Goal: Information Seeking & Learning: Understand process/instructions

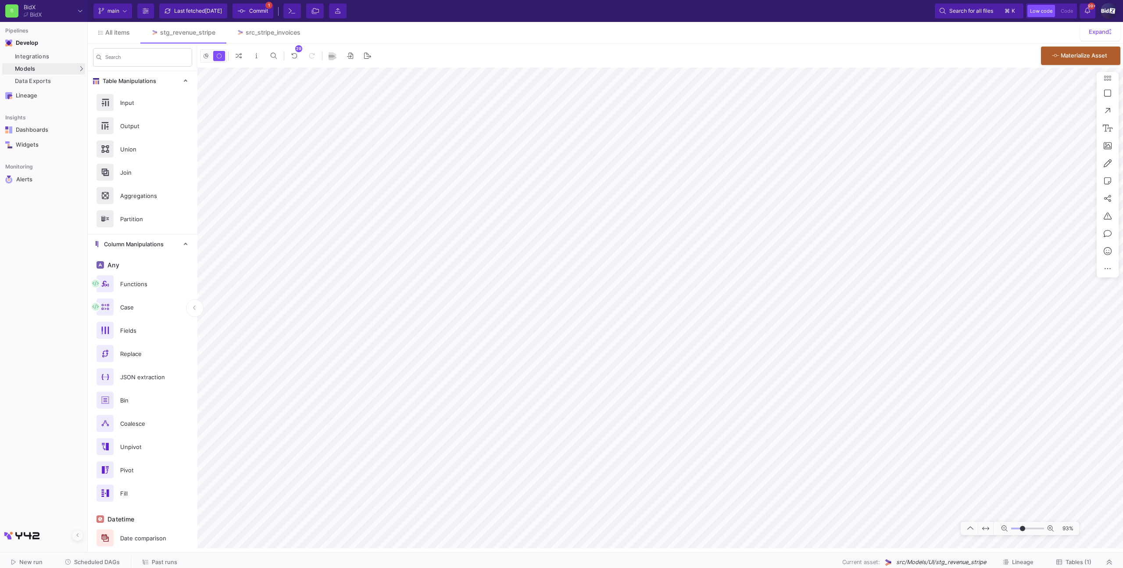
type input "-30"
click at [258, 10] on span "Commit" at bounding box center [258, 10] width 19 height 13
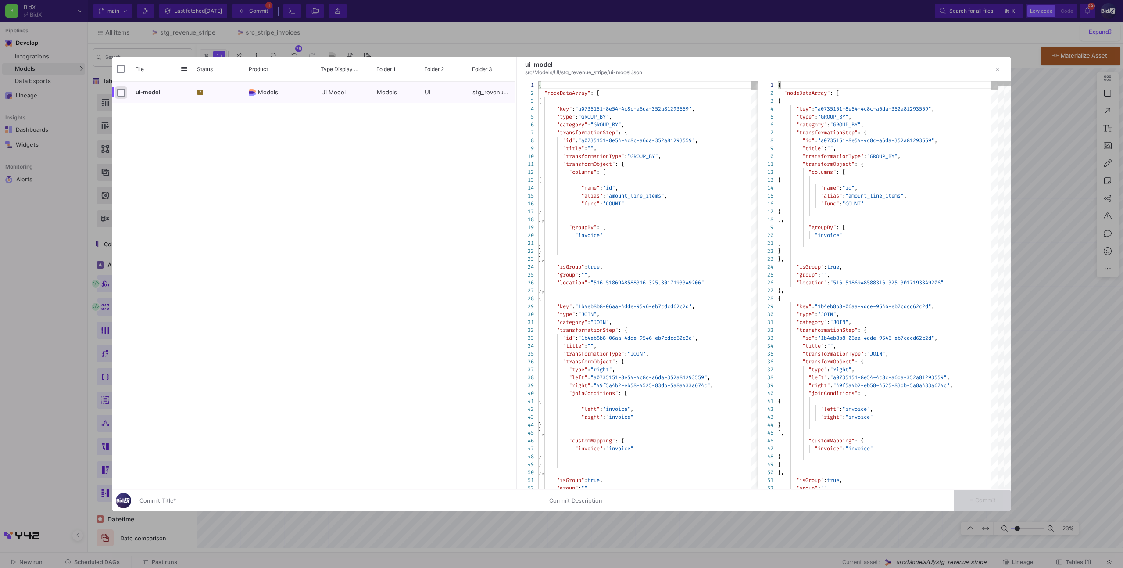
click at [118, 95] on input "Press Space to toggle row selection (unchecked)" at bounding box center [121, 93] width 8 height 8
checkbox input "true"
click at [272, 493] on div "Commit Title *" at bounding box center [338, 498] width 399 height 16
type input "x"
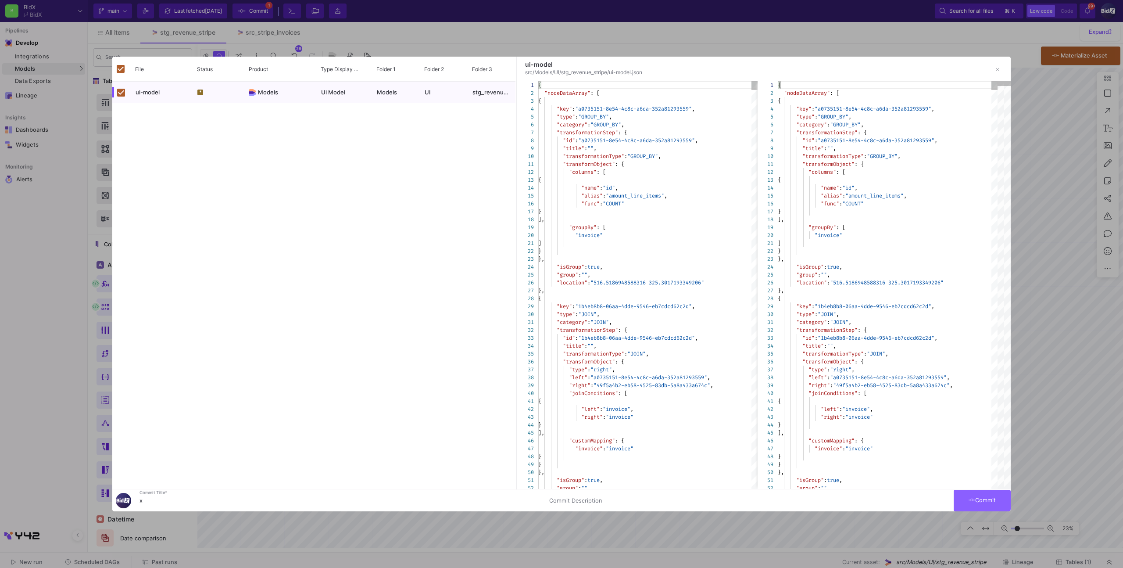
click at [962, 495] on button "Commit" at bounding box center [982, 500] width 57 height 21
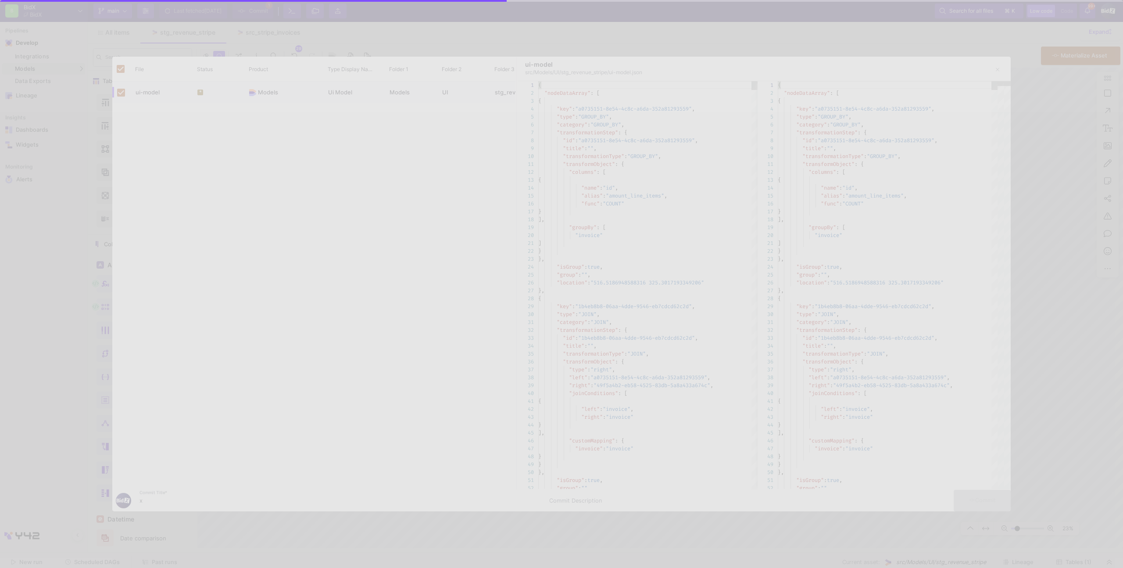
checkbox input "false"
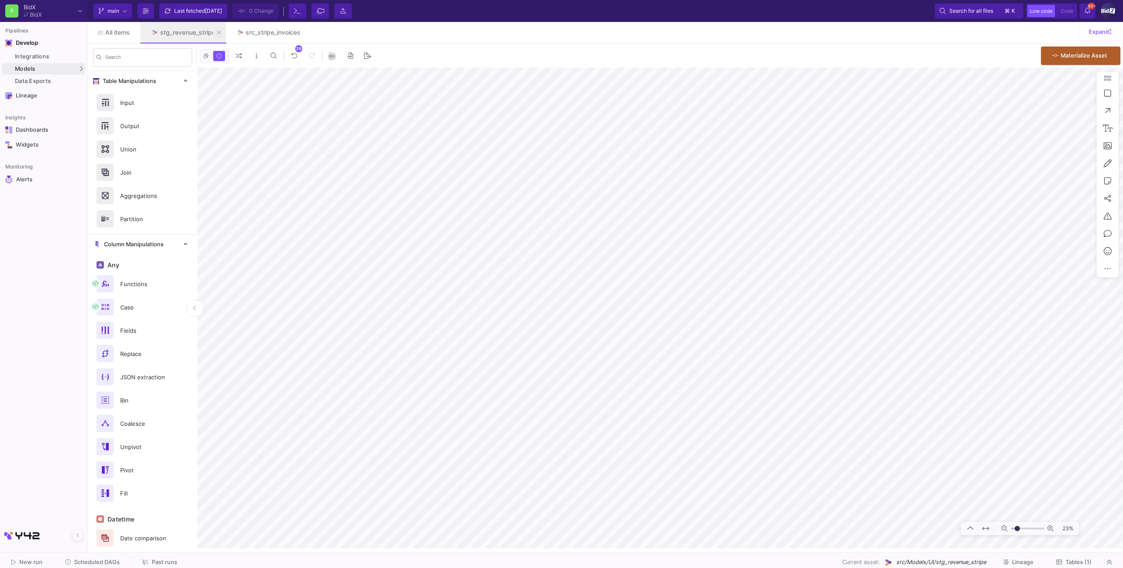
click at [222, 31] on button at bounding box center [219, 32] width 13 height 13
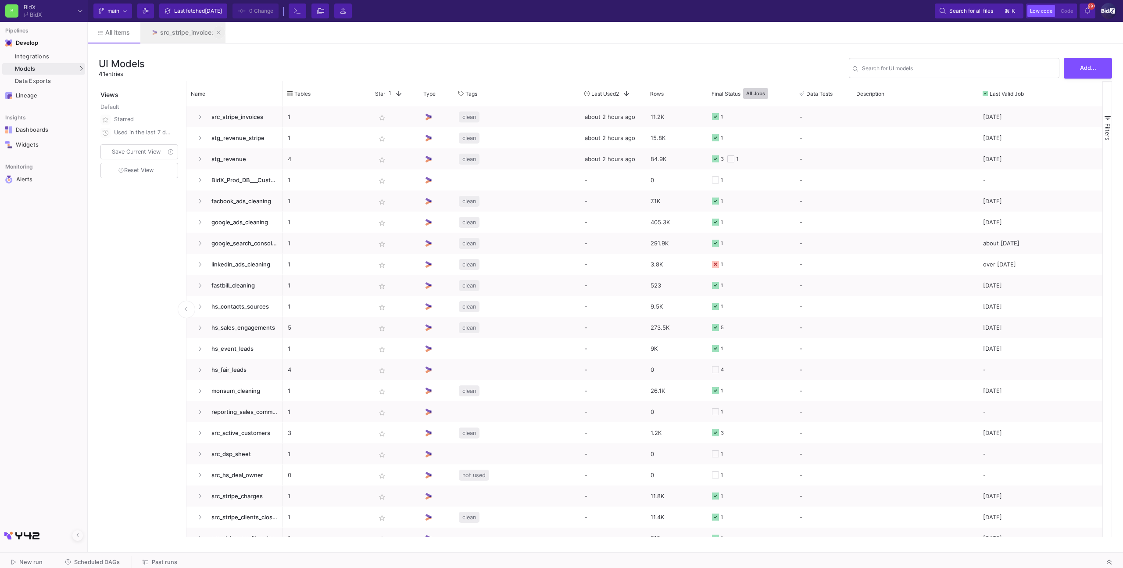
click at [222, 31] on button at bounding box center [218, 32] width 13 height 13
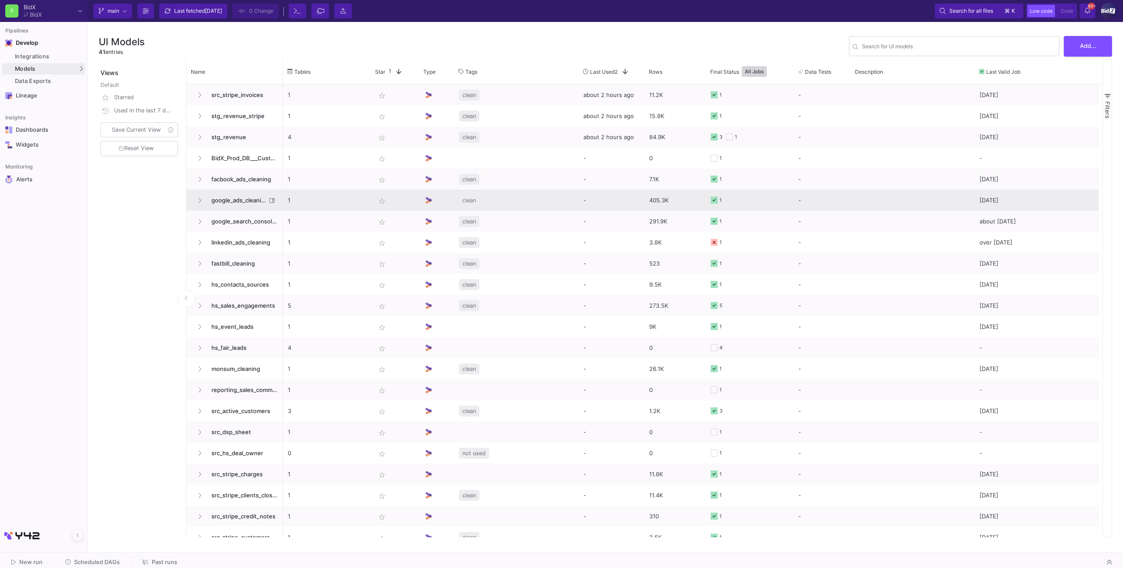
scroll to position [411, 0]
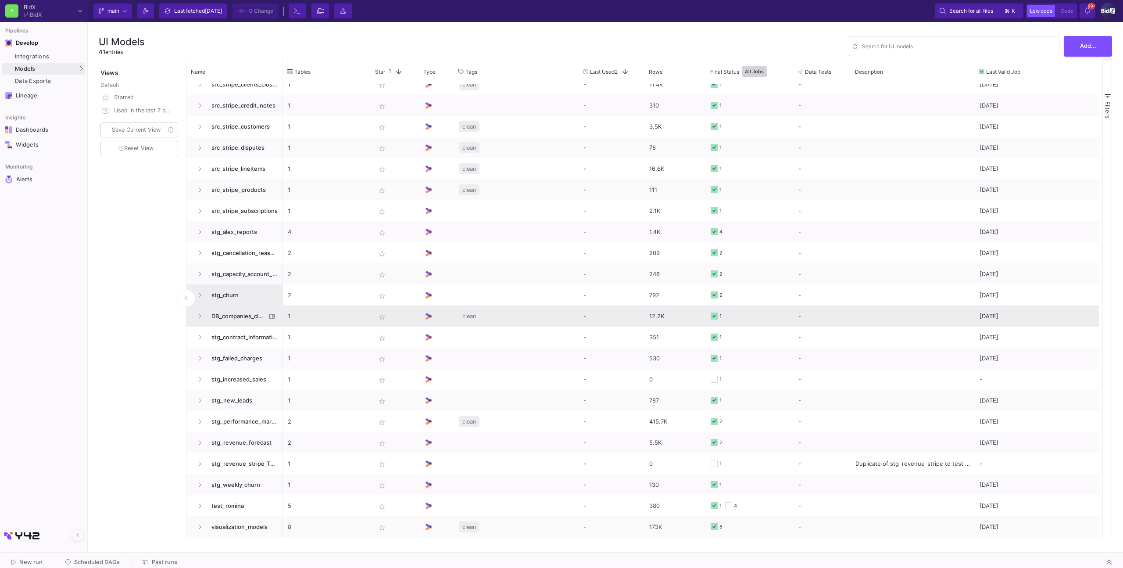
click at [247, 296] on span "stg_churn" at bounding box center [242, 295] width 72 height 21
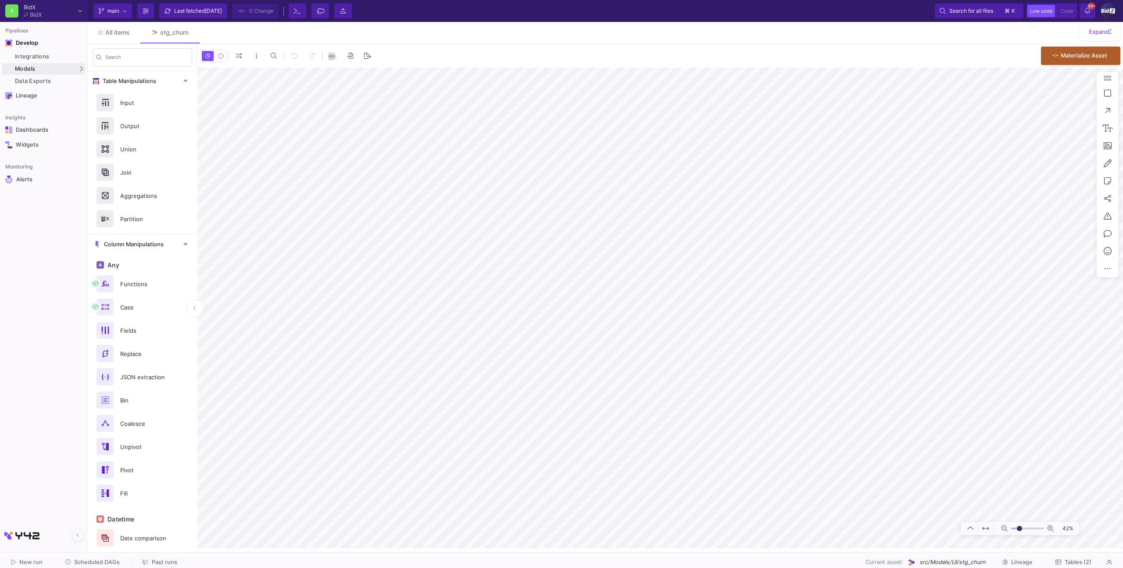
type input "-10"
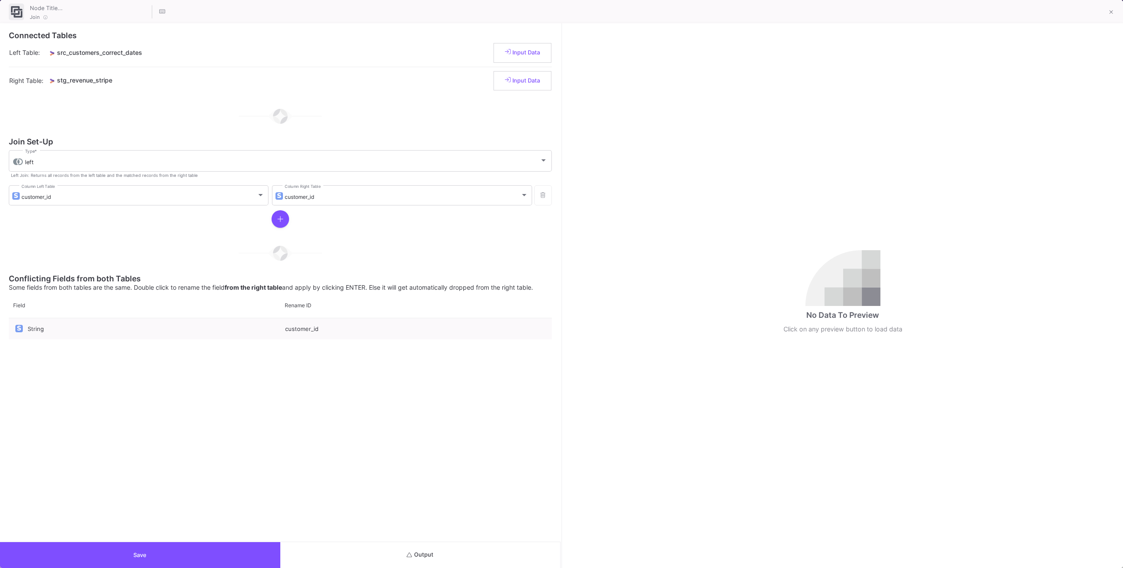
click at [489, 546] on button "Output" at bounding box center [420, 555] width 280 height 26
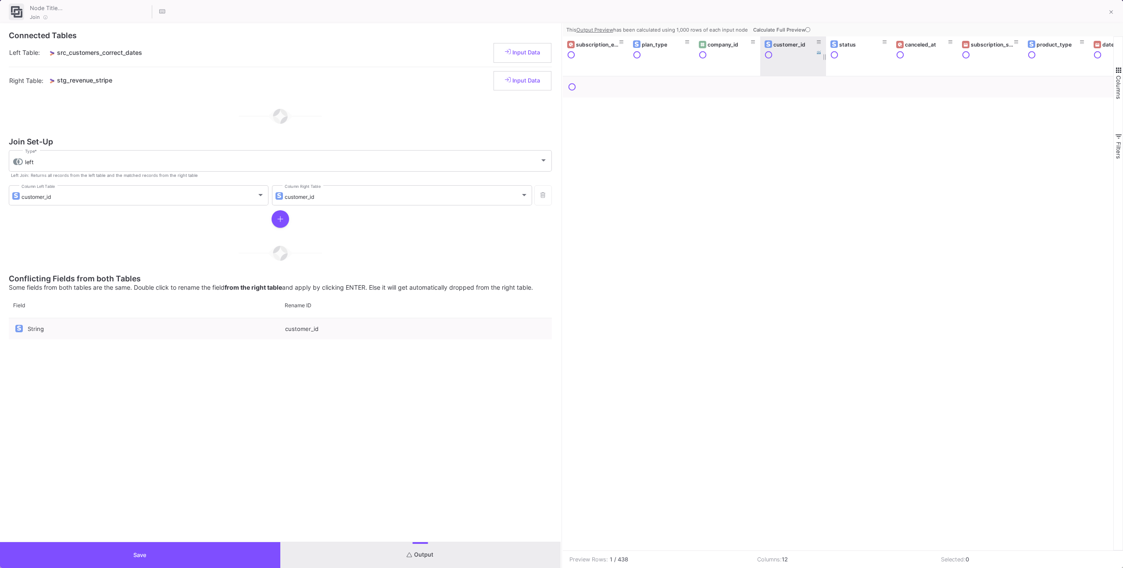
click at [810, 33] on button "Calculate Full Preview" at bounding box center [782, 29] width 62 height 13
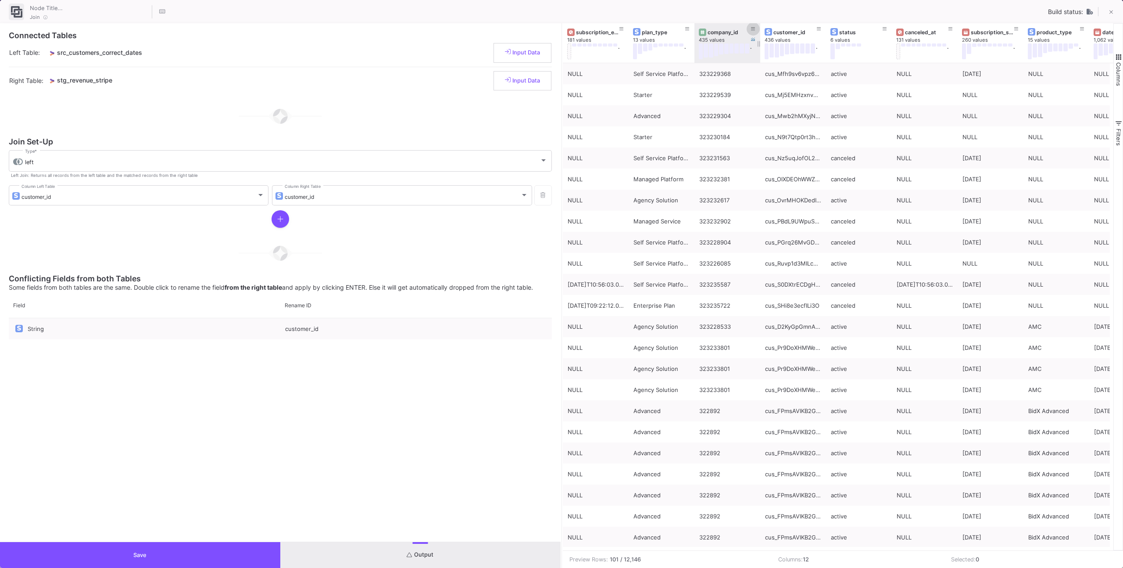
click at [751, 30] on icon at bounding box center [753, 29] width 4 height 5
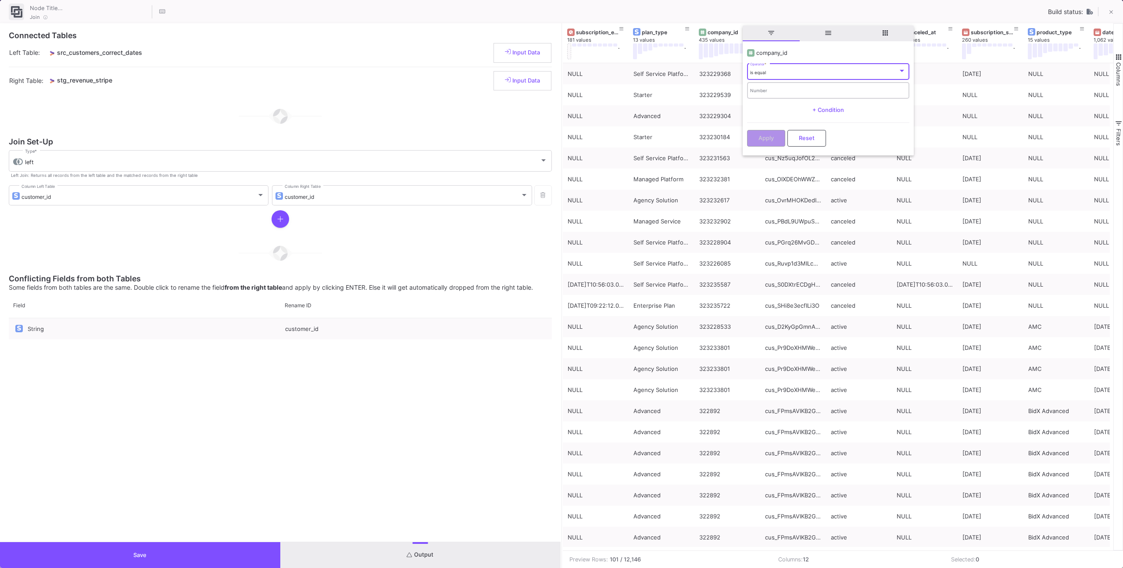
click at [756, 84] on div "Number" at bounding box center [828, 90] width 156 height 18
paste input "323234548"
type input "323234548"
click at [769, 133] on button "Apply" at bounding box center [766, 137] width 38 height 17
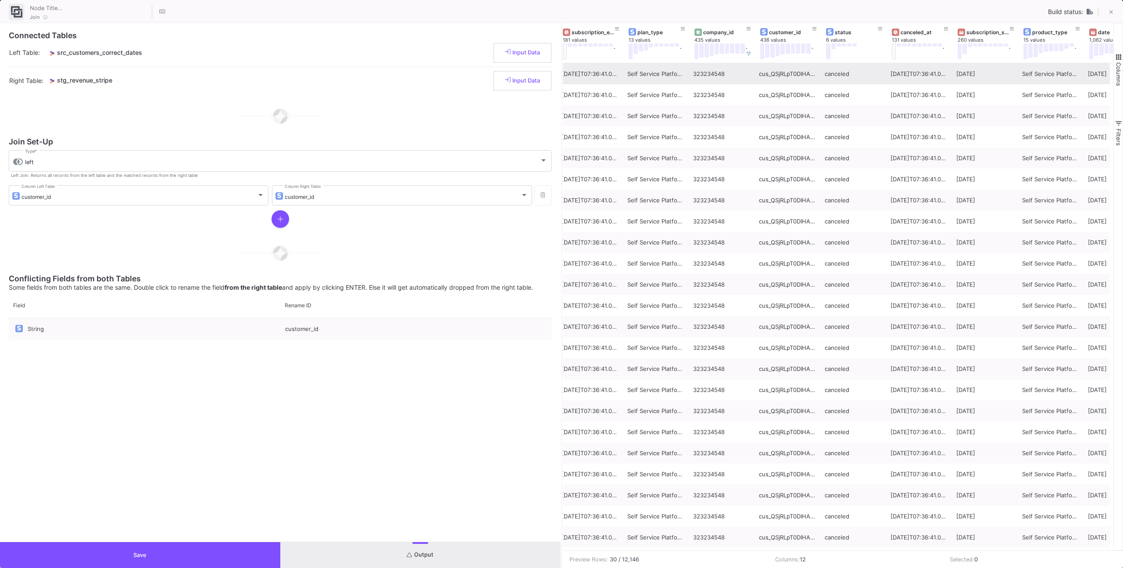
scroll to position [0, 7]
click at [947, 59] on div "canceled_at 131 values ." at bounding box center [918, 42] width 66 height 39
click at [948, 58] on div "canceled_at 131 values ." at bounding box center [918, 42] width 66 height 39
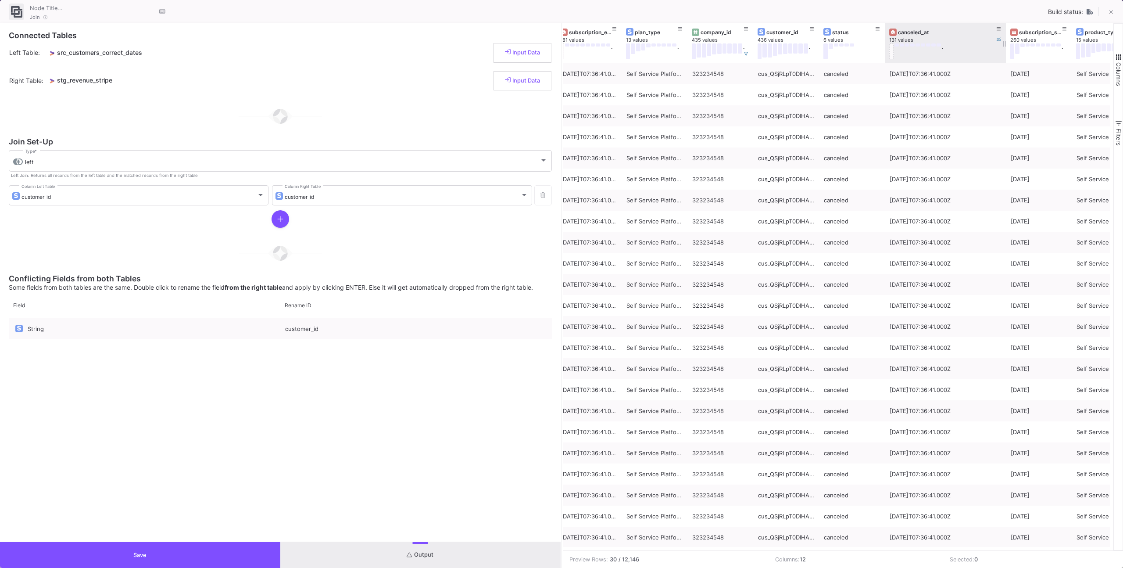
drag, startPoint x: 949, startPoint y: 57, endPoint x: 1004, endPoint y: 56, distance: 54.9
click at [1004, 56] on div at bounding box center [1006, 42] width 4 height 39
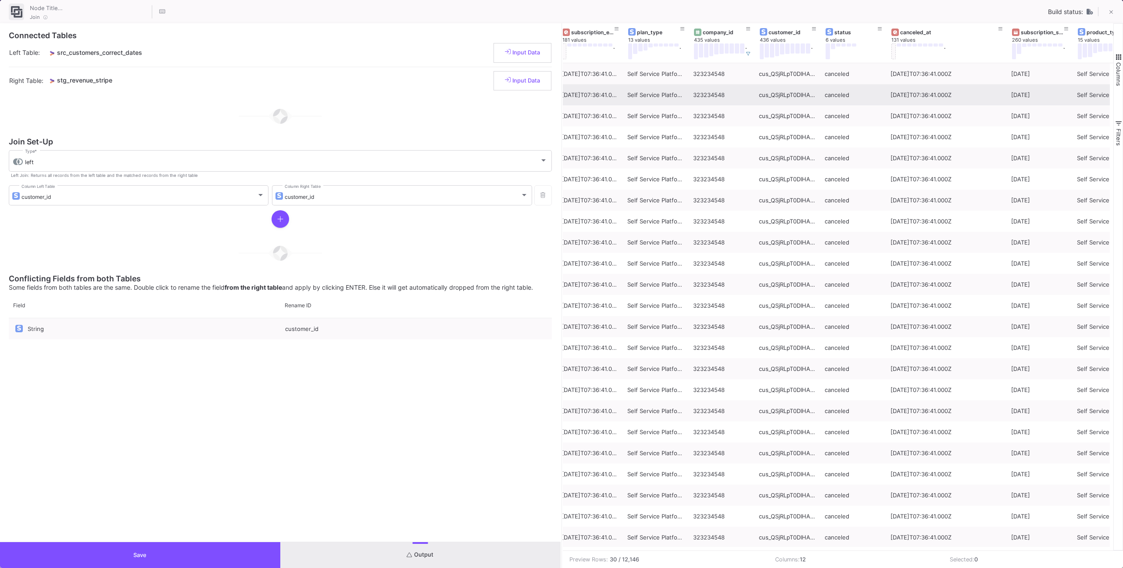
scroll to position [0, 0]
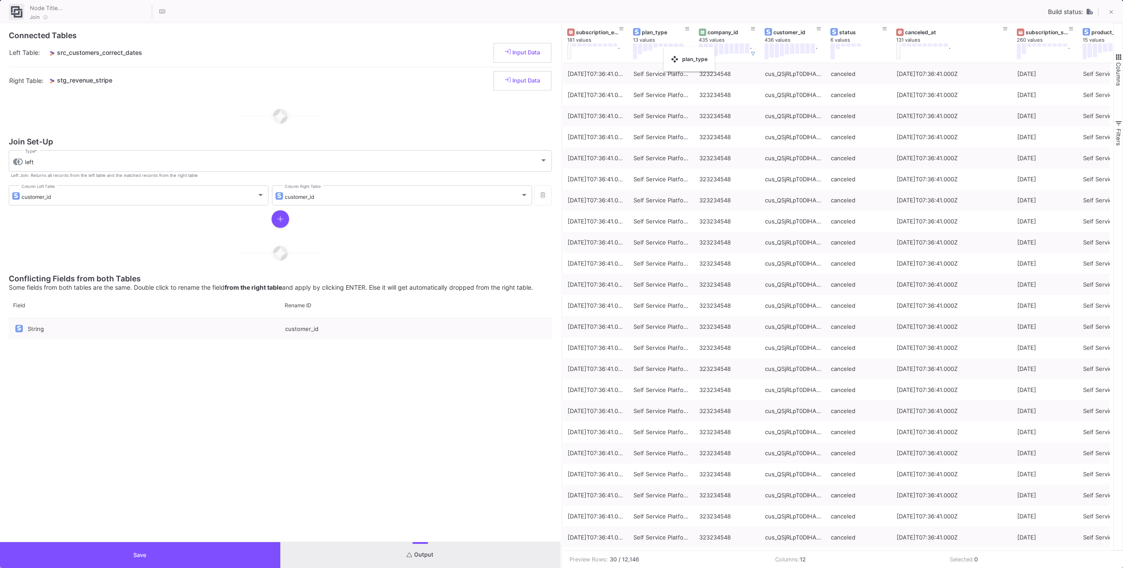
drag, startPoint x: 628, startPoint y: 53, endPoint x: 668, endPoint y: 52, distance: 39.9
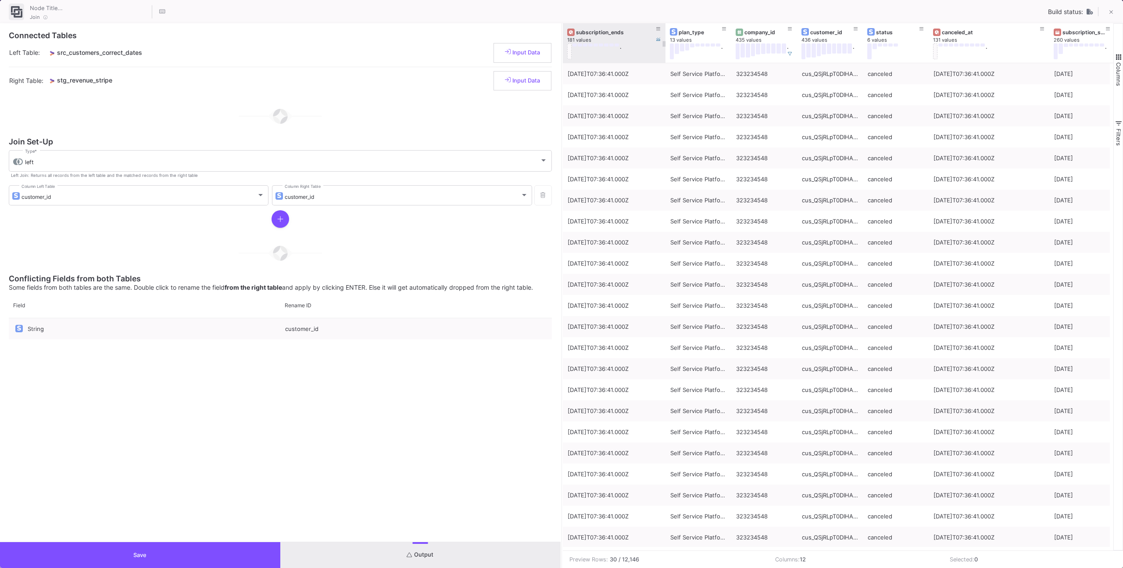
drag, startPoint x: 628, startPoint y: 56, endPoint x: 665, endPoint y: 51, distance: 37.1
click at [665, 51] on div at bounding box center [666, 42] width 4 height 39
click at [1113, 10] on button at bounding box center [1111, 13] width 18 height 18
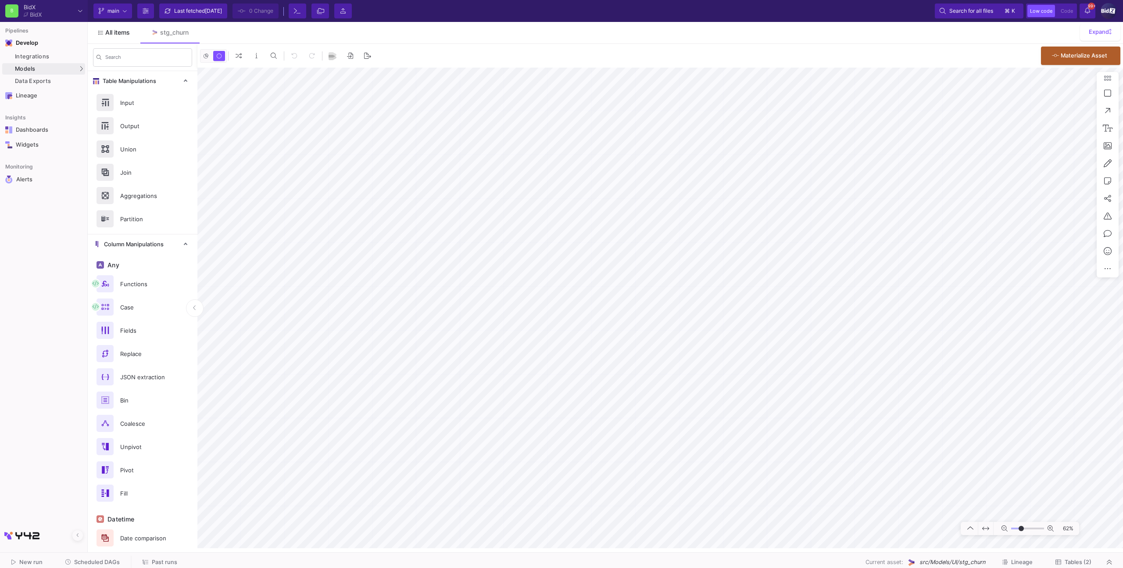
click at [114, 34] on span "All items" at bounding box center [117, 32] width 25 height 7
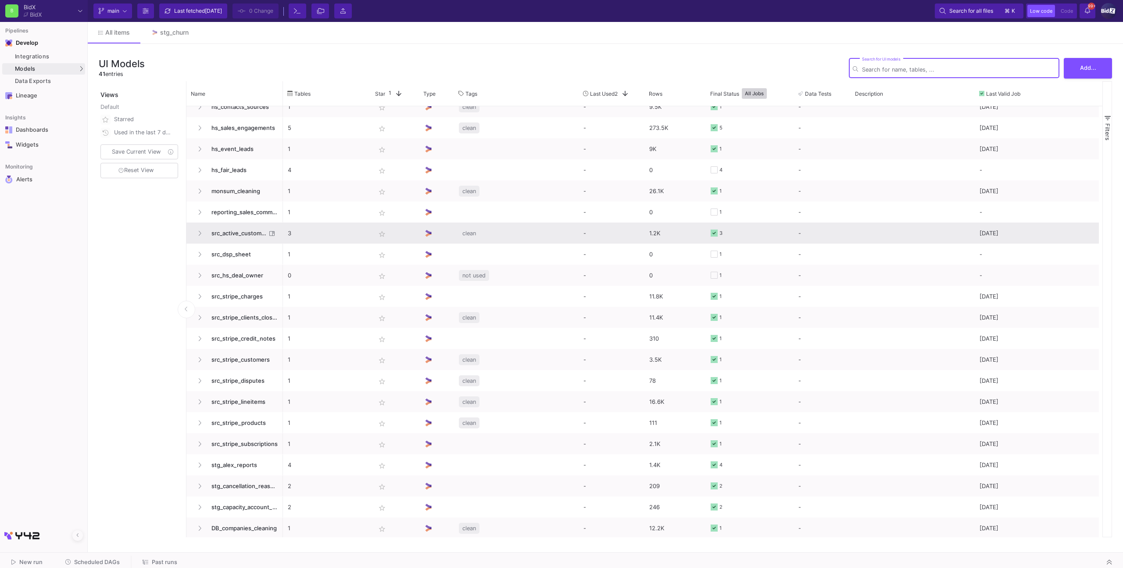
click at [234, 239] on span "src_active_customers" at bounding box center [236, 233] width 60 height 21
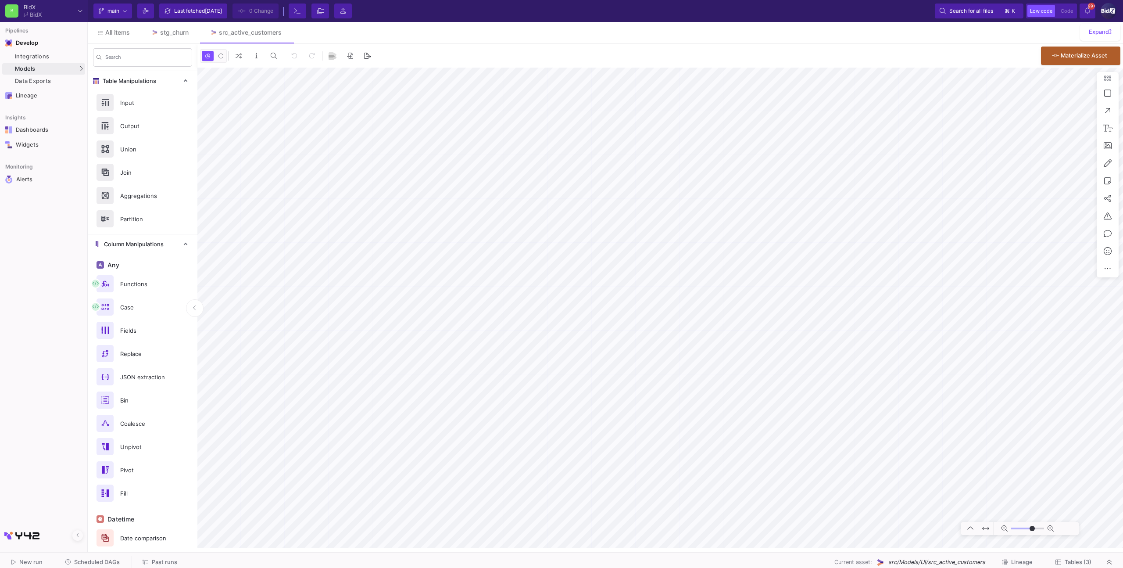
type input "-9"
click at [164, 29] on div "stg_churn" at bounding box center [174, 32] width 29 height 7
type input "-11"
click at [219, 34] on div "src_active_customers" at bounding box center [250, 32] width 63 height 7
type input "-2"
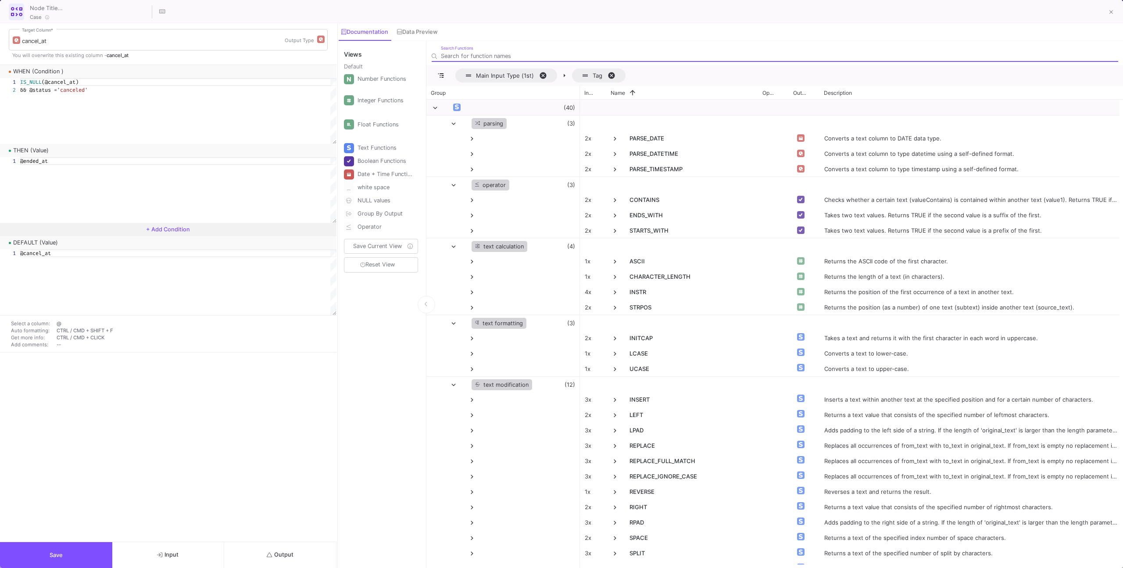
click at [269, 546] on button "Output" at bounding box center [280, 555] width 112 height 26
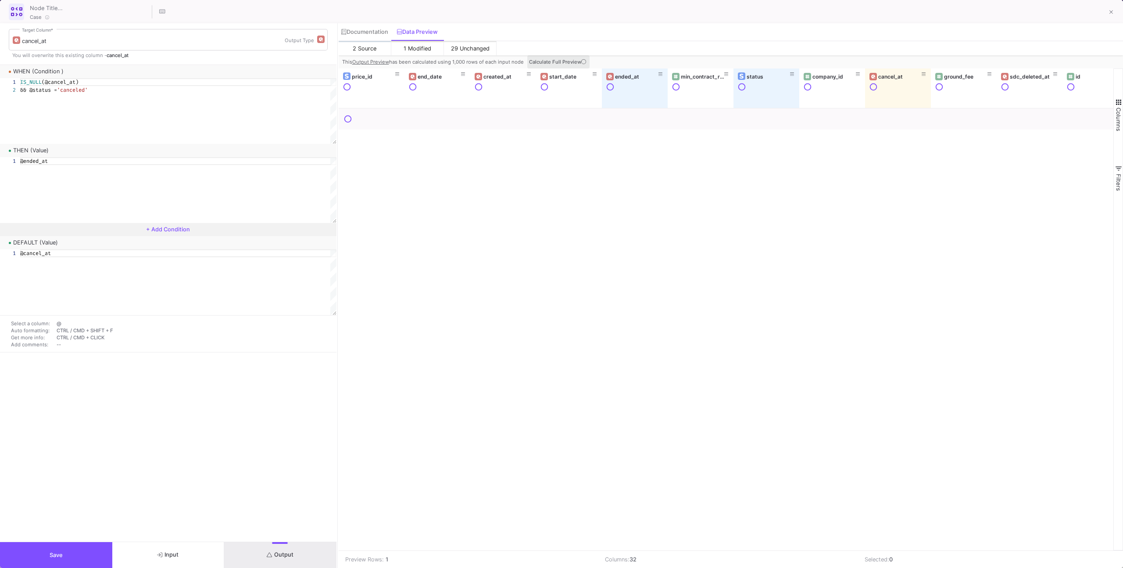
click at [561, 60] on span "Calculate Full Preview" at bounding box center [558, 62] width 59 height 6
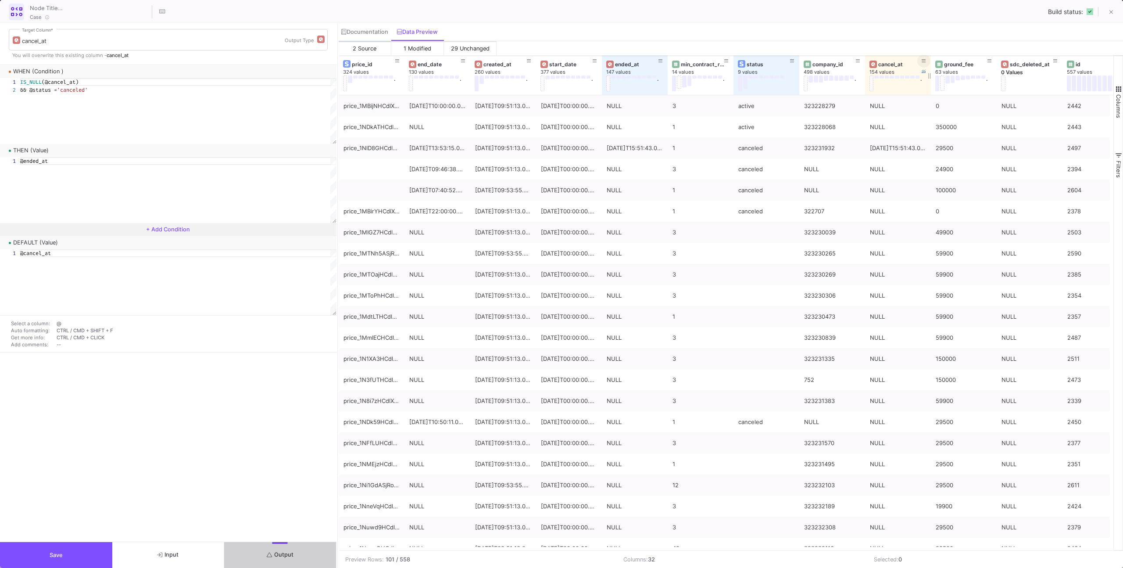
click at [924, 64] on fa-icon at bounding box center [924, 61] width 4 height 6
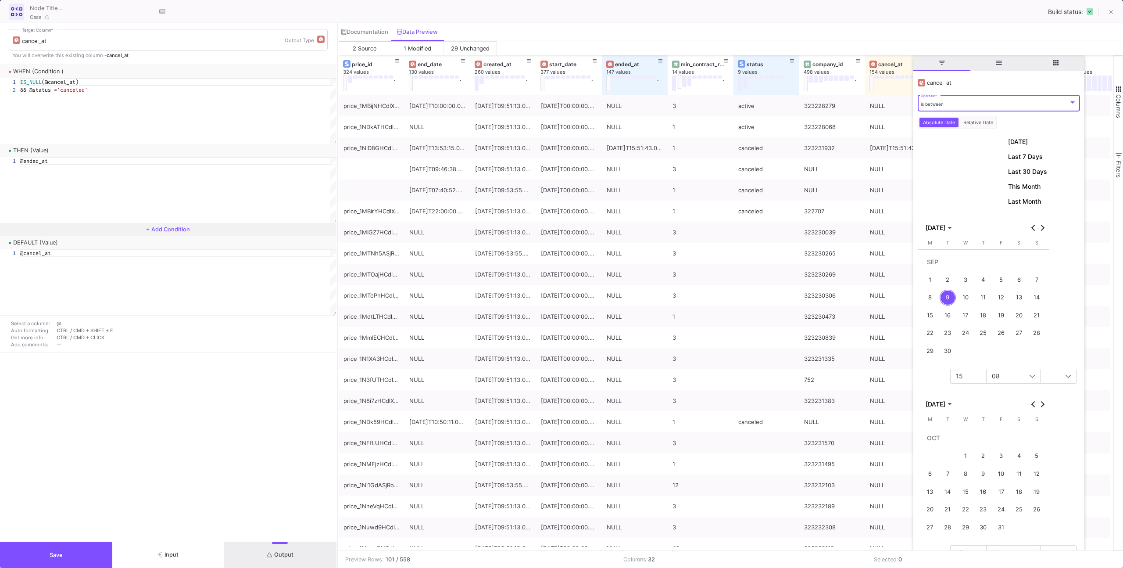
click at [884, 88] on div "." at bounding box center [895, 83] width 53 height 16
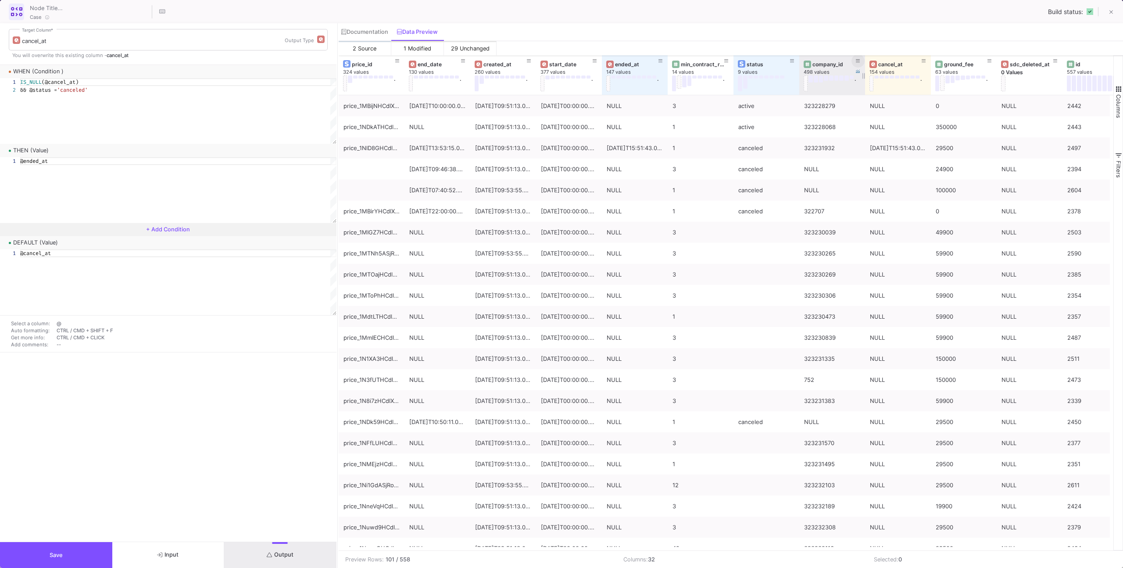
click at [865, 59] on div at bounding box center [865, 74] width 4 height 39
click at [854, 61] on button at bounding box center [857, 60] width 13 height 13
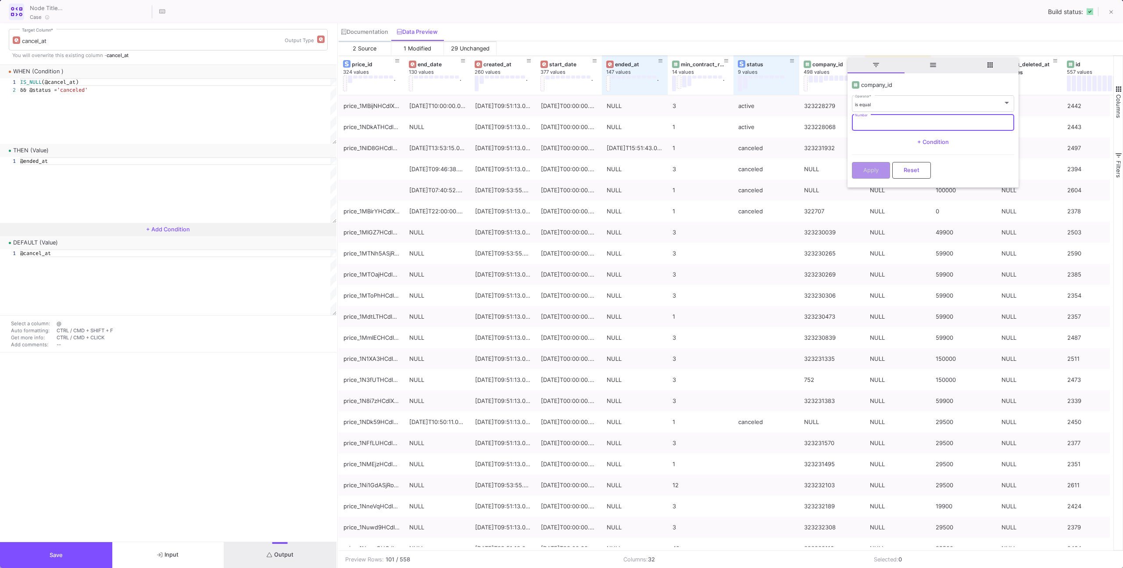
click at [865, 123] on input "Number" at bounding box center [933, 124] width 156 height 6
paste input "323234548"
type input "323234548"
drag, startPoint x: 870, startPoint y: 183, endPoint x: 869, endPoint y: 179, distance: 4.9
click at [870, 182] on y42-operation-input "company_id is equal Operator * 323234548 Number + Condition Apply Reset" at bounding box center [932, 130] width 171 height 111
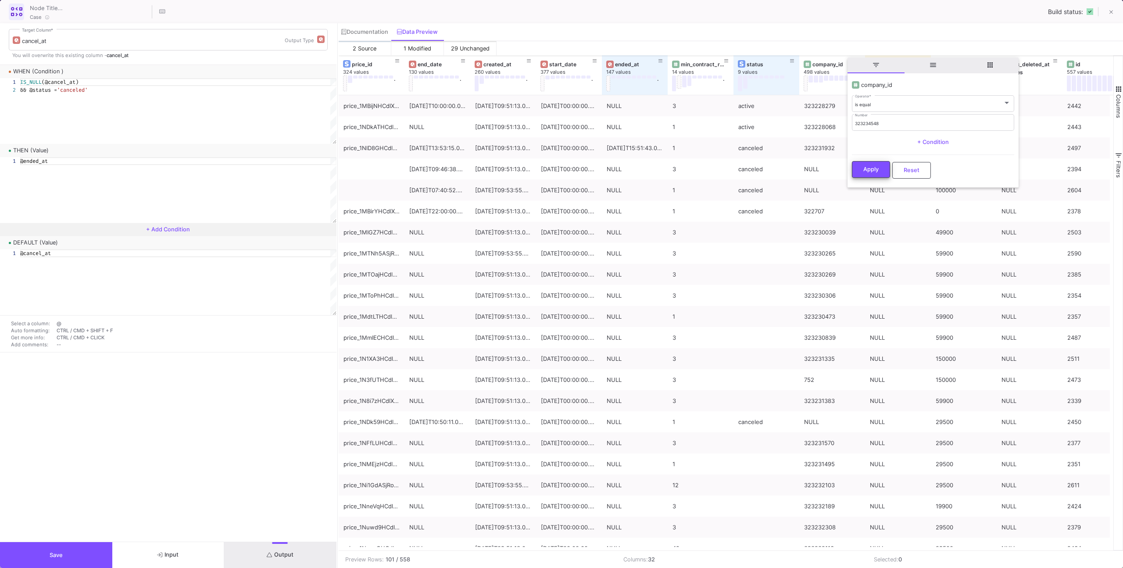
click at [868, 174] on button "Apply" at bounding box center [871, 169] width 38 height 17
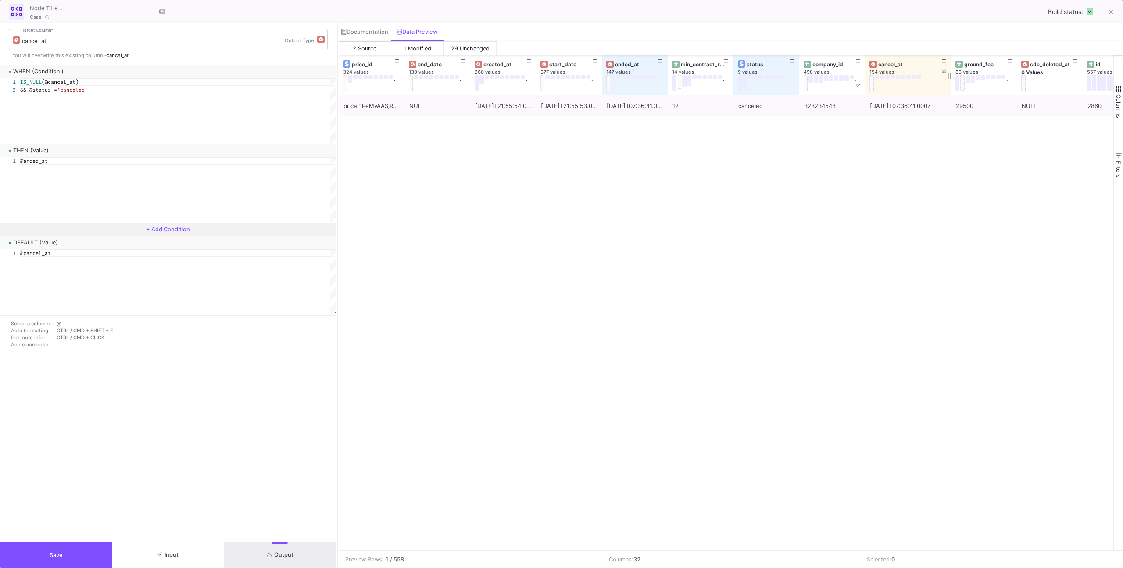
drag, startPoint x: 929, startPoint y: 91, endPoint x: 950, endPoint y: 91, distance: 20.2
click at [950, 91] on div at bounding box center [951, 74] width 4 height 39
click at [669, 128] on div "price_1PeMvAASjRoq2qjNCmsPoSfC NULL [DATE]T21:55:54.000Z [DATE]T21:55:53.000Z […" at bounding box center [726, 322] width 775 height 455
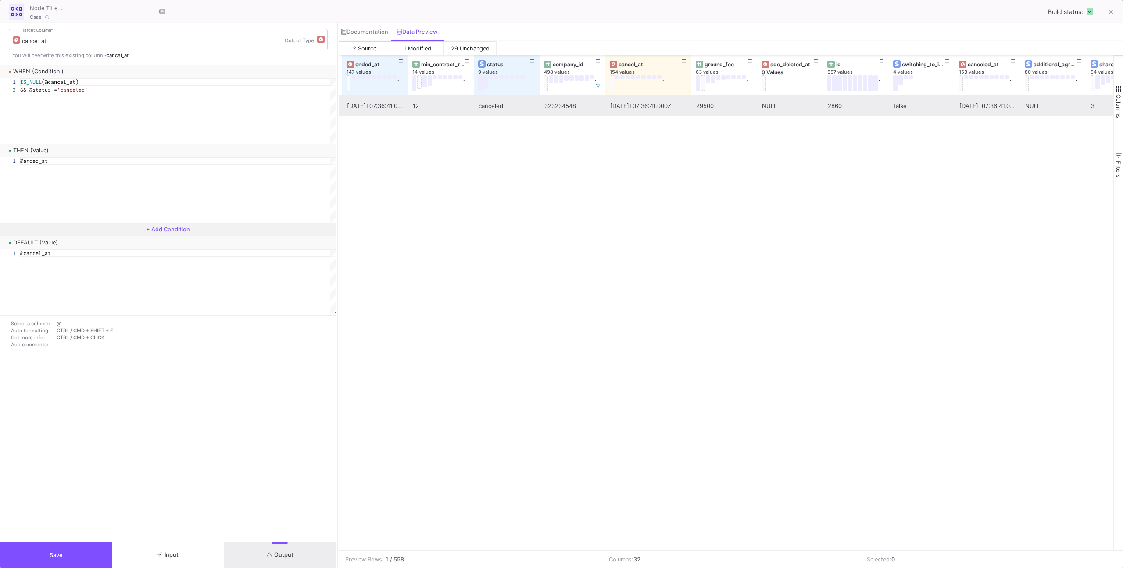
scroll to position [0, 258]
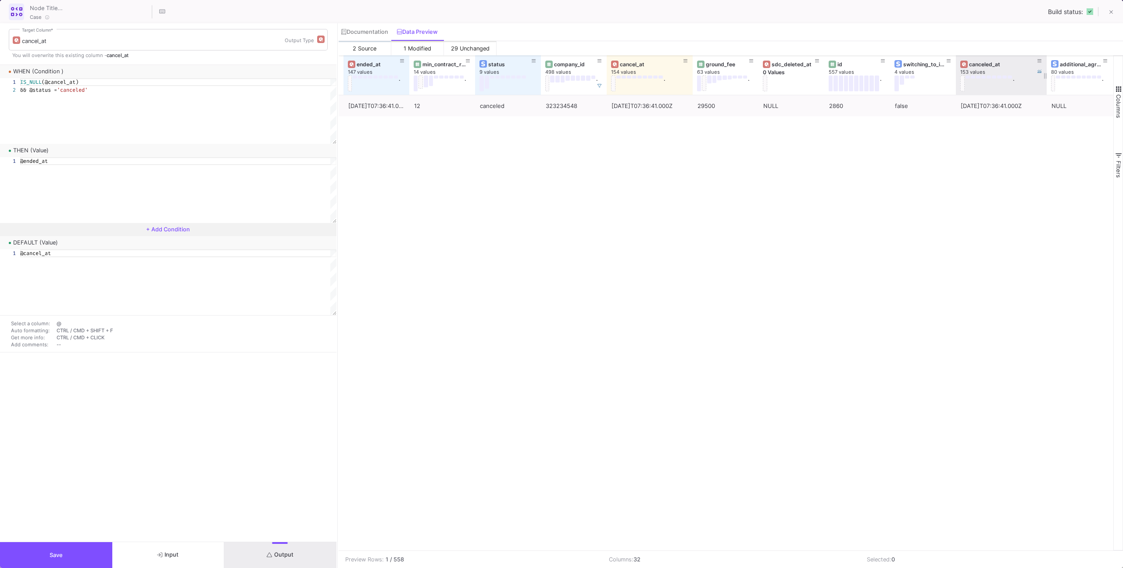
drag, startPoint x: 1021, startPoint y: 89, endPoint x: 1046, endPoint y: 89, distance: 25.0
click at [1046, 89] on div at bounding box center [1047, 74] width 4 height 39
click at [1116, 11] on button at bounding box center [1111, 13] width 18 height 18
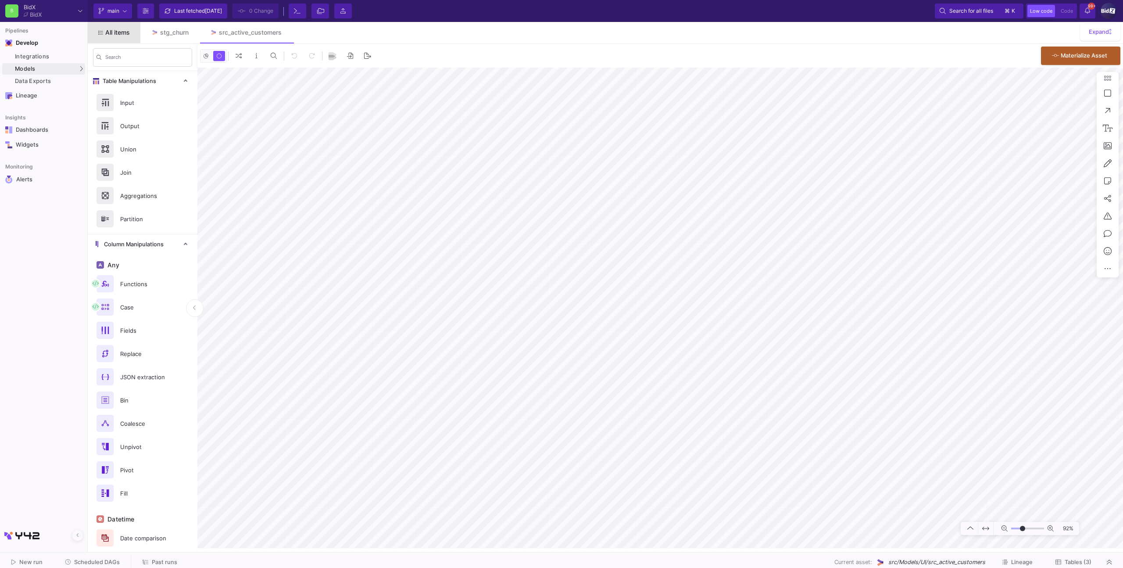
click at [117, 32] on span "All items" at bounding box center [117, 32] width 25 height 7
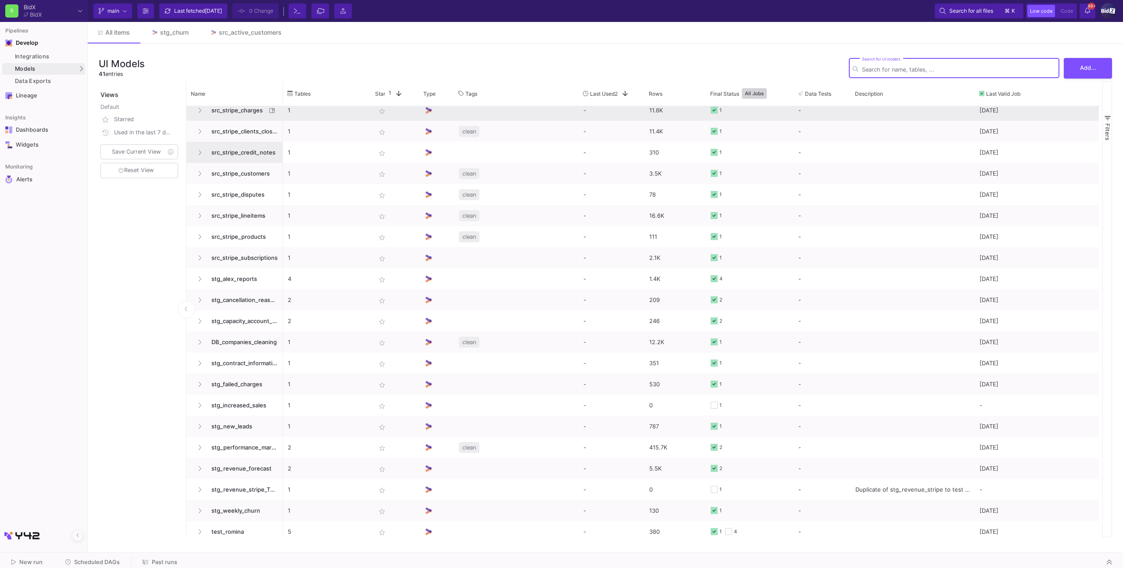
scroll to position [433, 0]
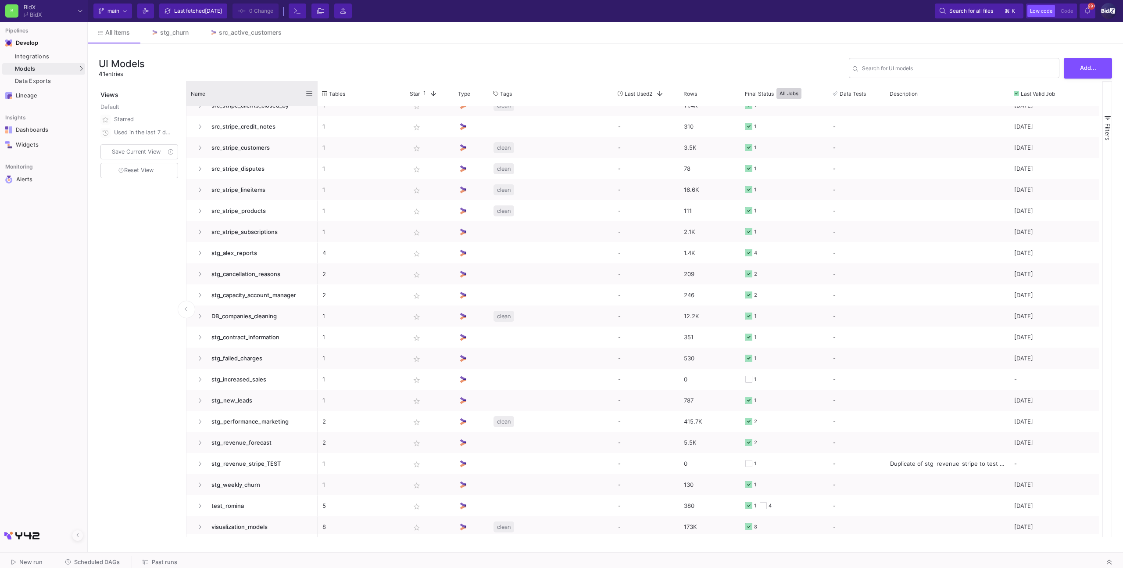
drag, startPoint x: 281, startPoint y: 97, endPoint x: 333, endPoint y: 96, distance: 52.2
click at [319, 96] on div at bounding box center [318, 93] width 4 height 25
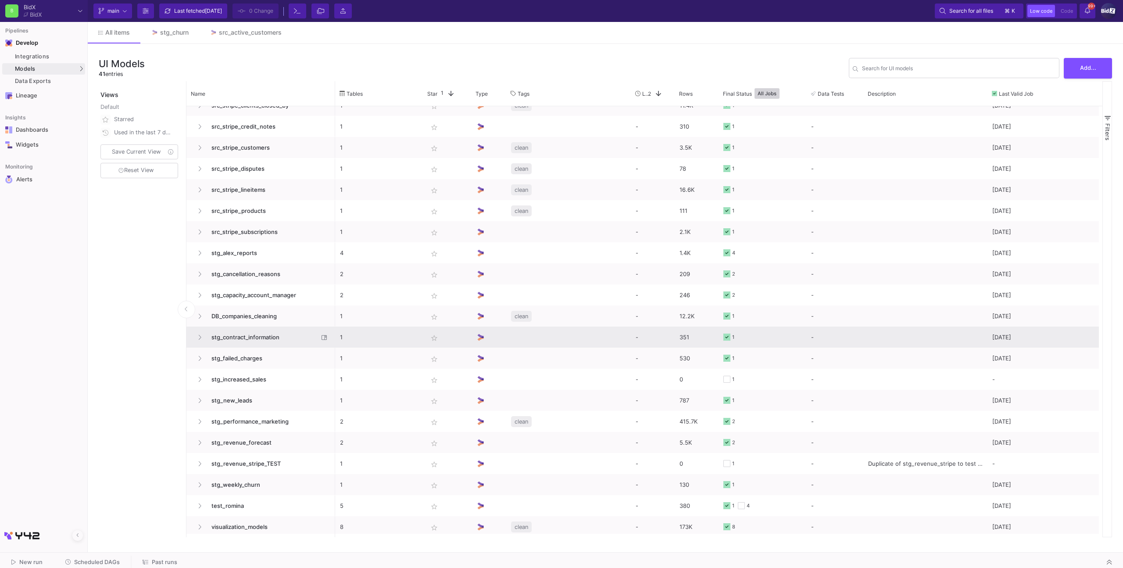
click at [263, 329] on span "stg_contract_information" at bounding box center [262, 337] width 112 height 21
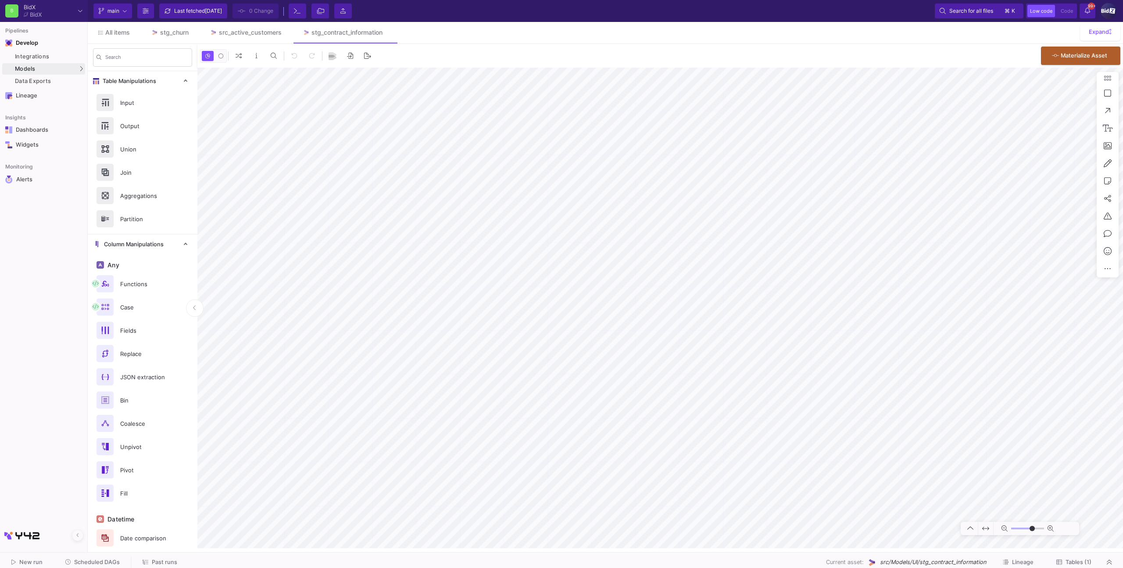
type input "-17"
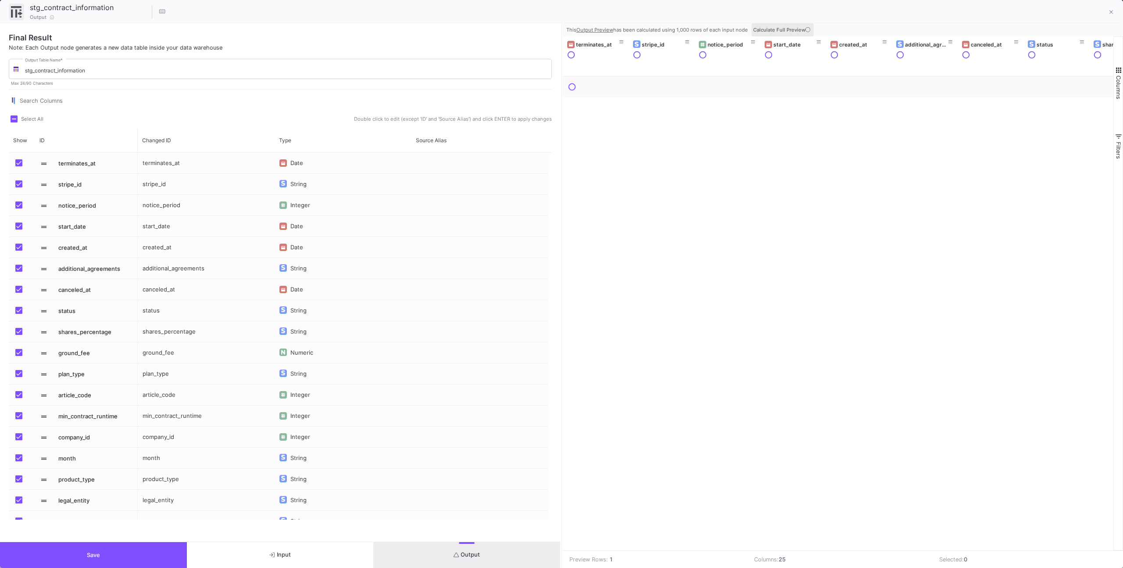
click at [763, 29] on span "Calculate Full Preview" at bounding box center [782, 30] width 59 height 6
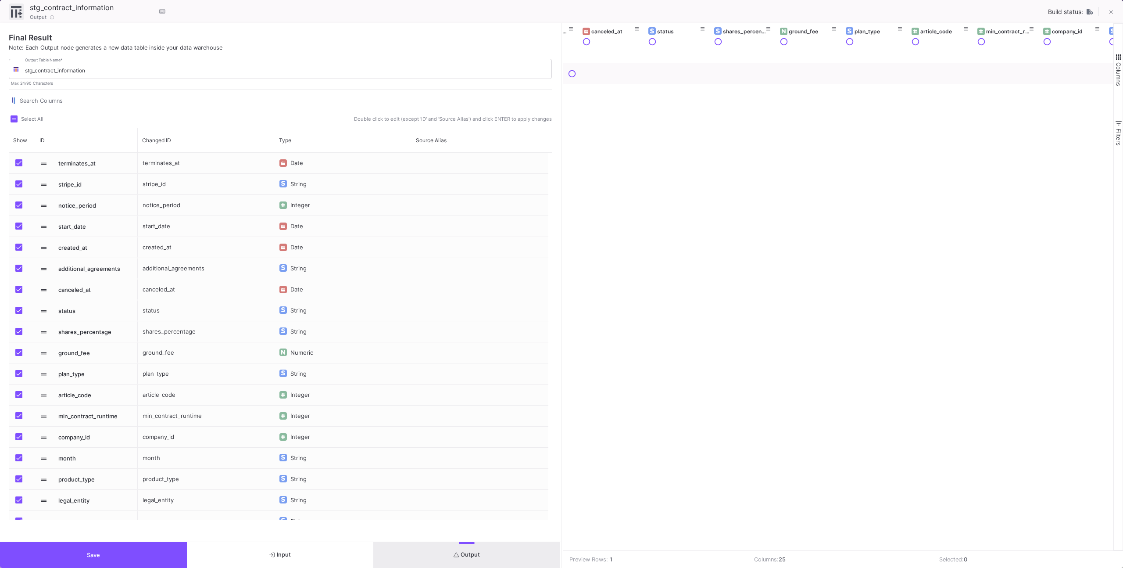
scroll to position [0, 424]
click at [618, 28] on icon at bounding box center [617, 29] width 4 height 5
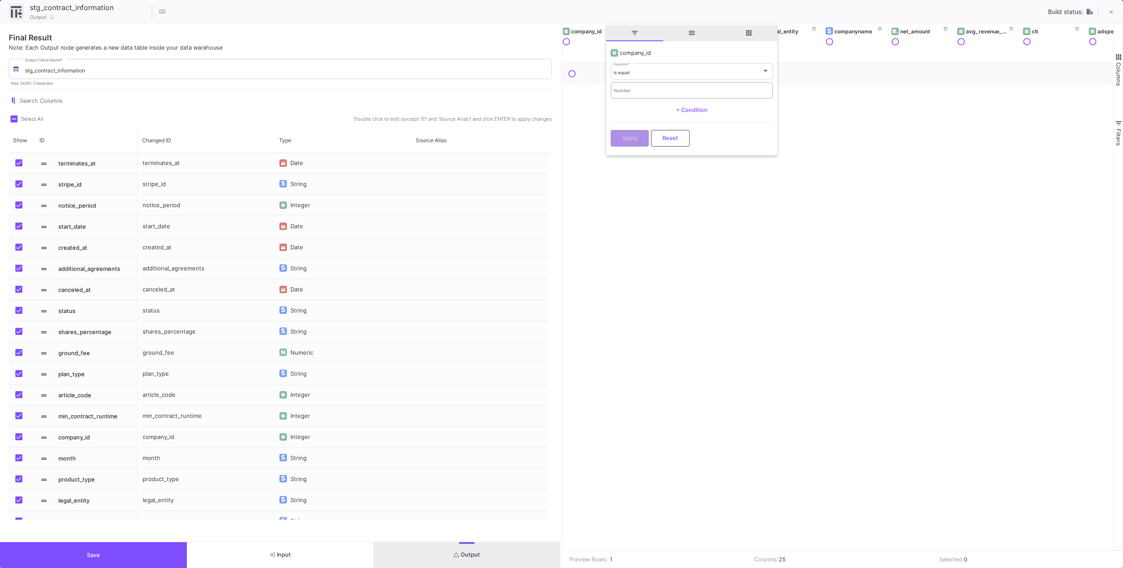
click at [634, 84] on div "Number" at bounding box center [692, 90] width 156 height 18
paste input "323234548"
type input "323234548"
click at [636, 139] on span "Apply" at bounding box center [629, 138] width 15 height 7
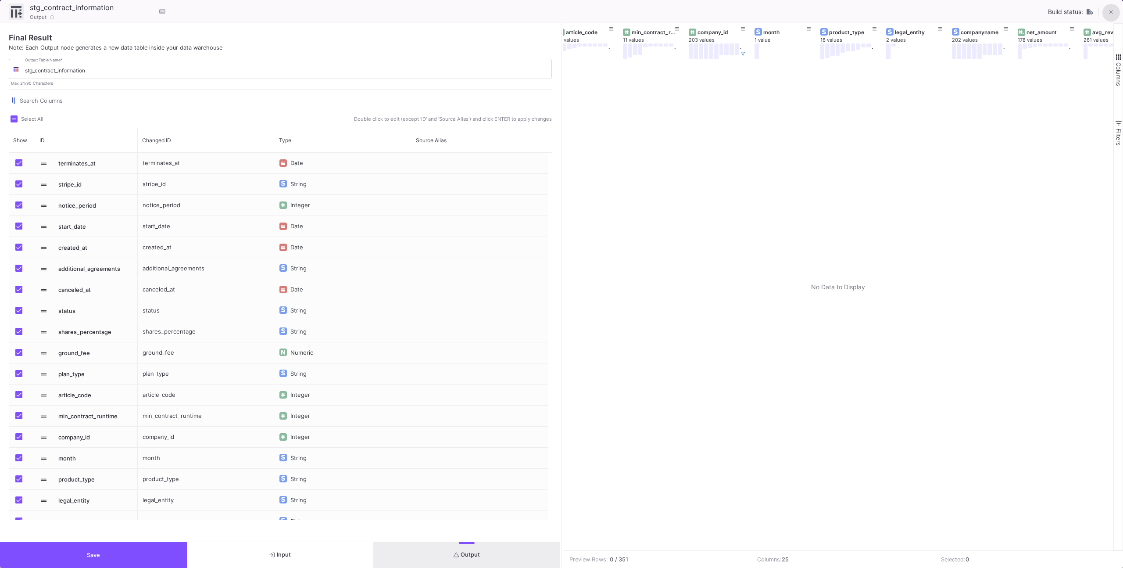
click at [1109, 12] on icon at bounding box center [1111, 12] width 4 height 6
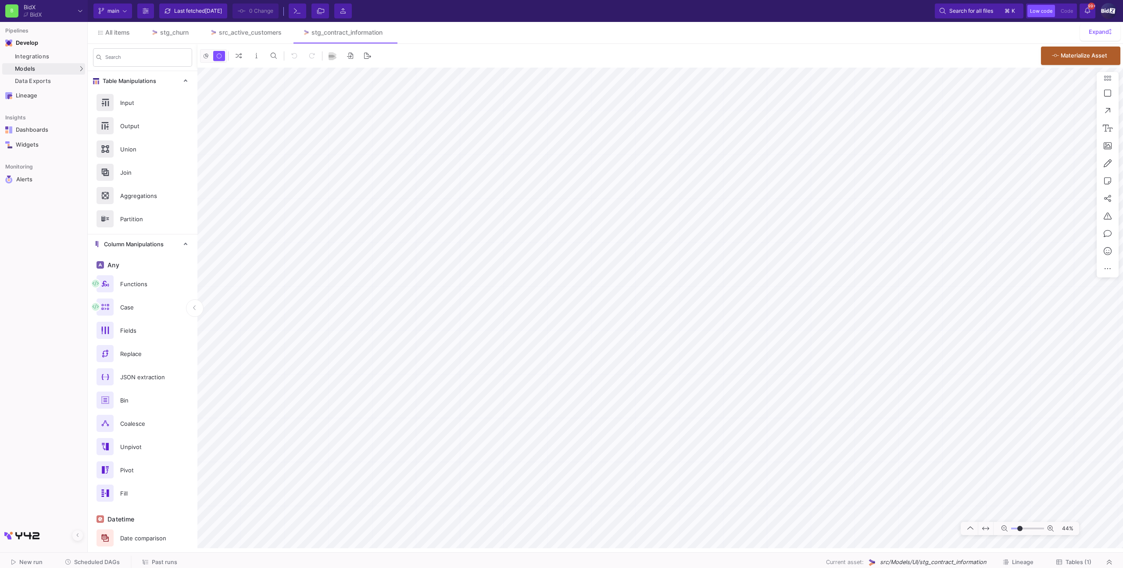
type input "-1"
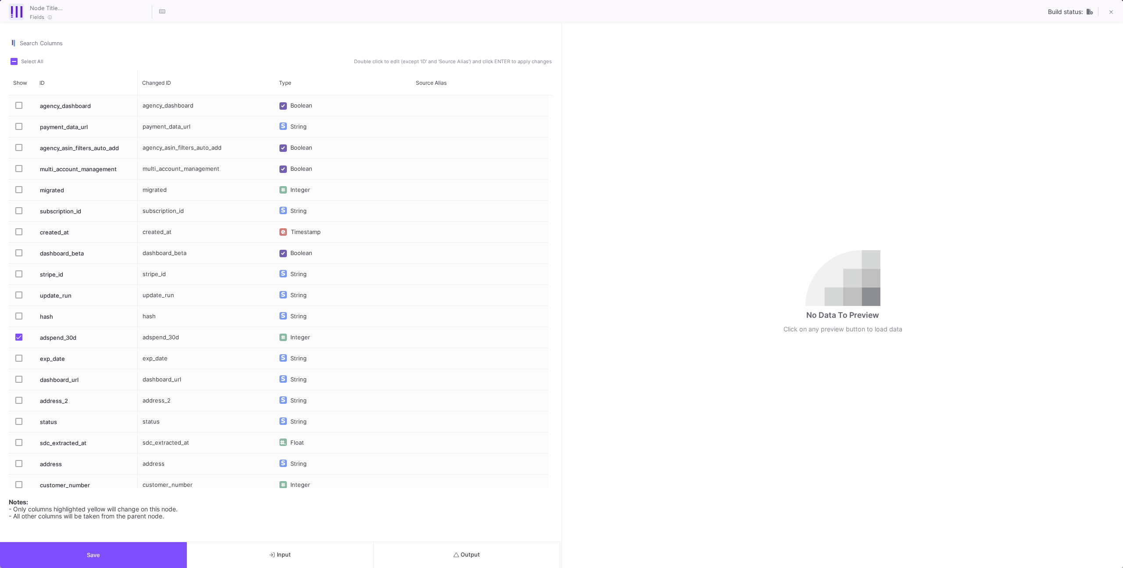
click at [490, 564] on button "Output" at bounding box center [467, 555] width 187 height 26
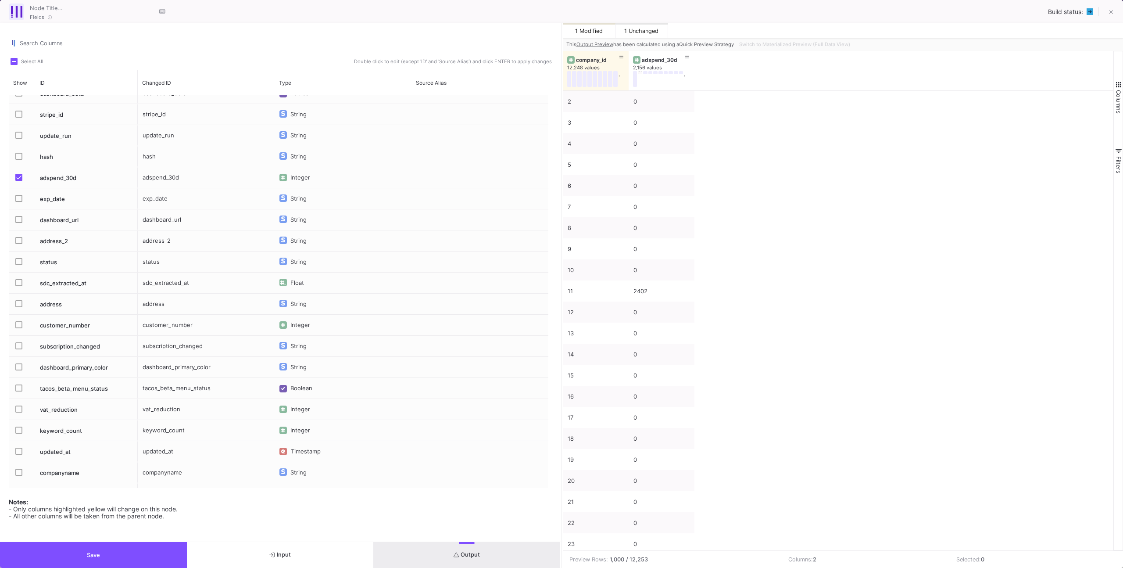
click at [257, 557] on button "Input" at bounding box center [280, 555] width 187 height 26
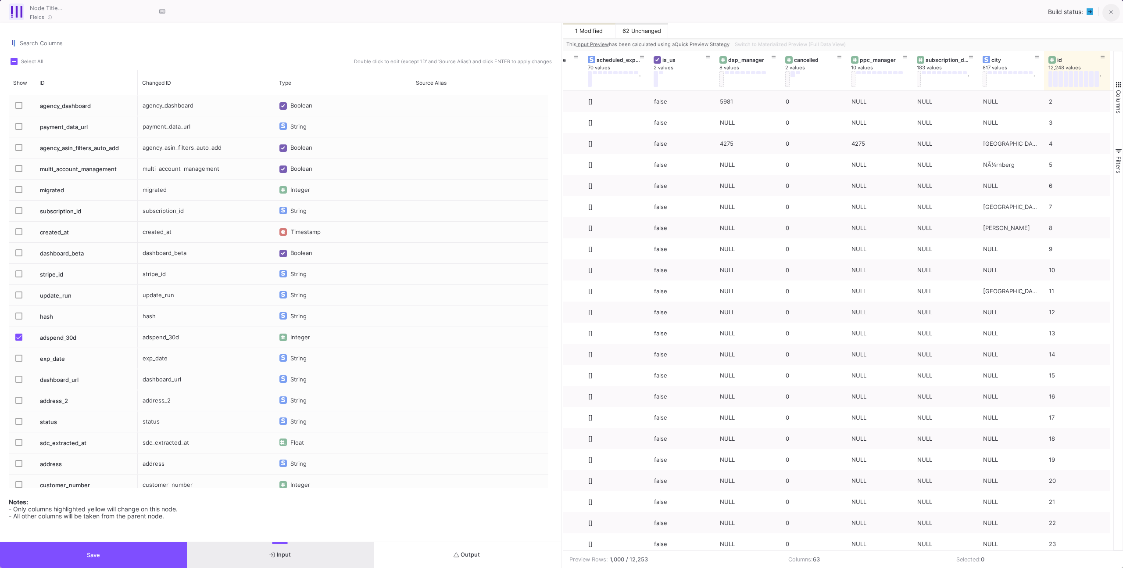
click at [1102, 11] on button at bounding box center [1111, 13] width 18 height 18
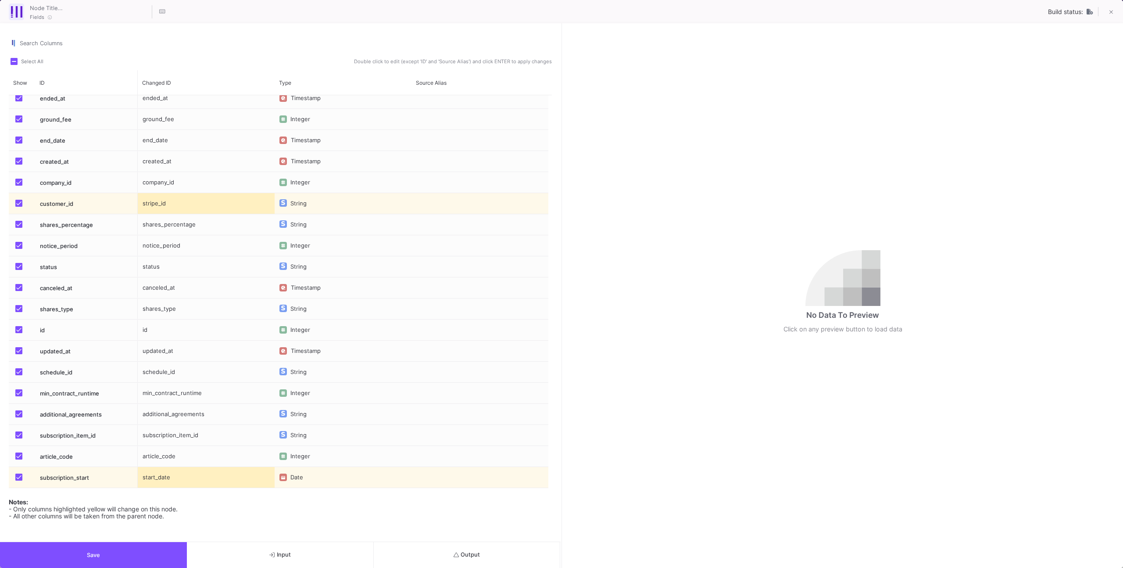
drag, startPoint x: 232, startPoint y: 533, endPoint x: 266, endPoint y: 556, distance: 41.0
click at [247, 545] on div "Search Columns Select All Double click to edit (except 'ID' and 'Source Alias')…" at bounding box center [280, 295] width 561 height 544
click at [266, 556] on button "Input" at bounding box center [280, 555] width 187 height 26
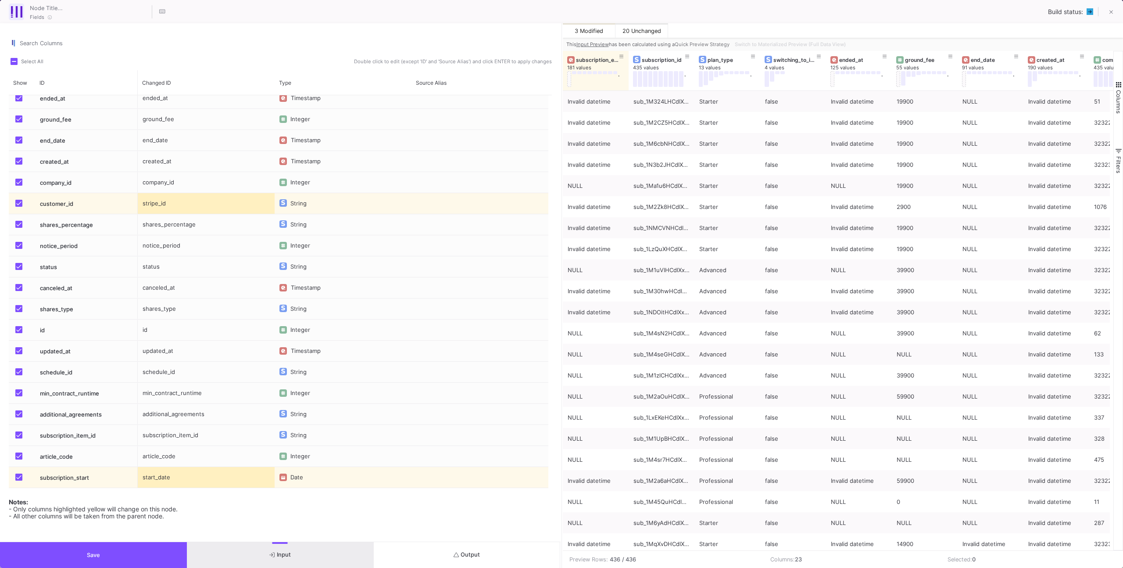
click at [715, 43] on link "Quick Preview Strategy" at bounding box center [702, 44] width 55 height 6
click at [542, 17] on div "Fields Build status:" at bounding box center [561, 11] width 1123 height 23
click at [246, 53] on div "Search Columns" at bounding box center [280, 44] width 543 height 23
click at [817, 39] on button "Switch to Materialized Preview (Full Data View)" at bounding box center [790, 44] width 114 height 13
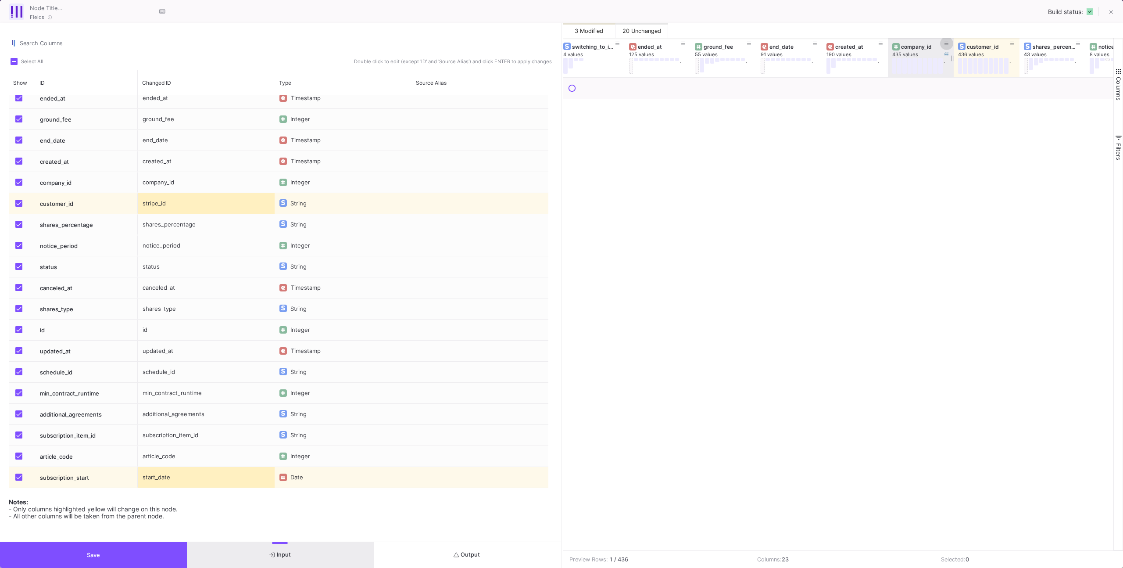
click at [947, 44] on icon at bounding box center [946, 43] width 4 height 5
drag, startPoint x: 948, startPoint y: 101, endPoint x: 952, endPoint y: 105, distance: 5.6
click at [948, 102] on div "Number" at bounding box center [1022, 104] width 156 height 18
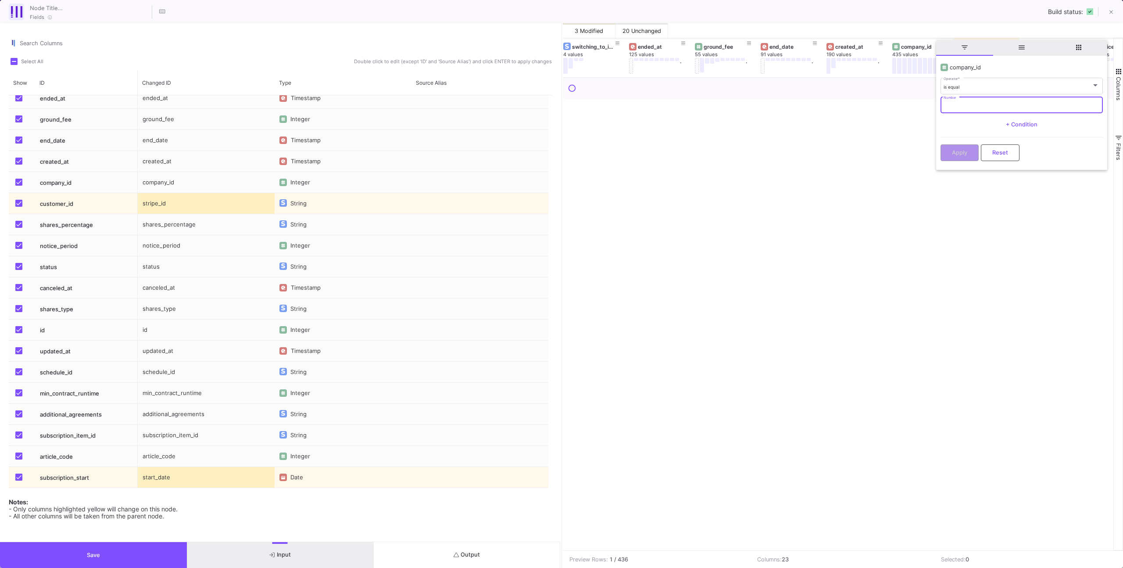
paste input "323234548"
type input "323234548"
click at [954, 156] on button "Apply" at bounding box center [959, 151] width 38 height 17
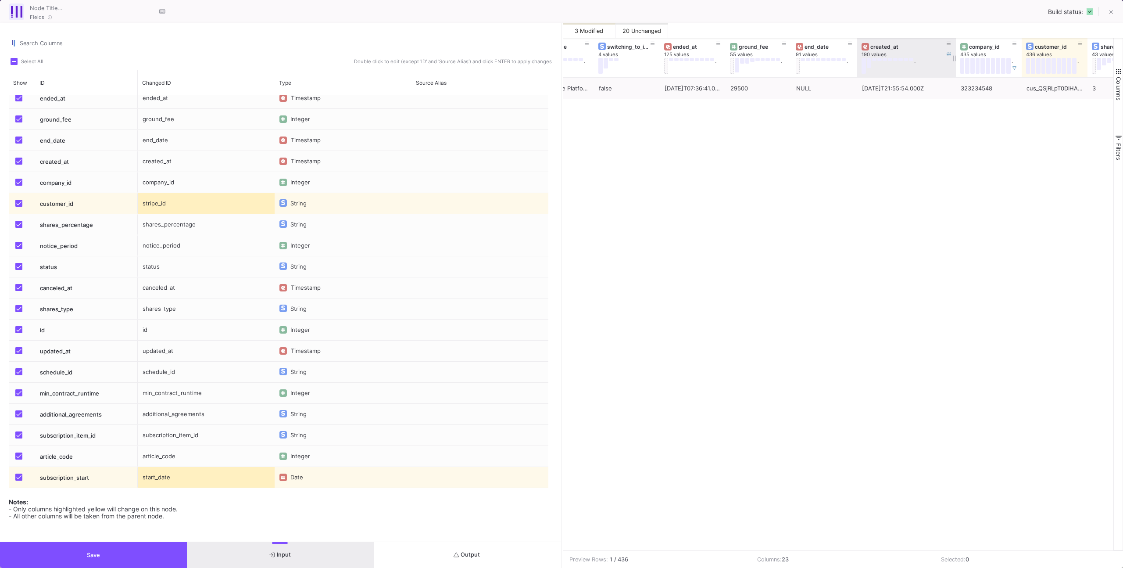
drag, startPoint x: 922, startPoint y: 70, endPoint x: 981, endPoint y: 66, distance: 59.3
click at [958, 66] on div at bounding box center [956, 57] width 4 height 39
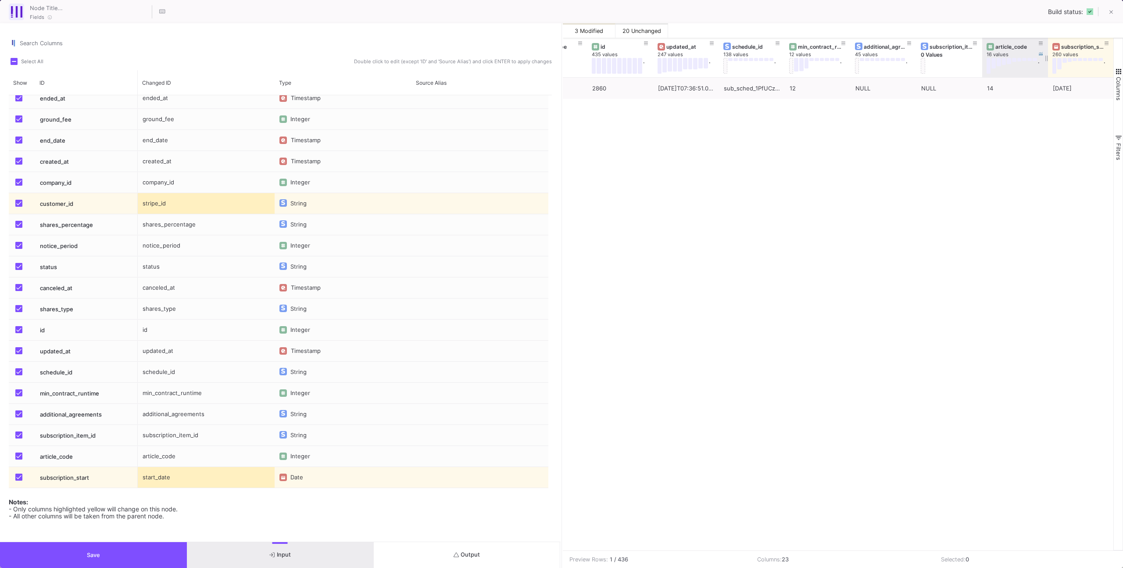
drag, startPoint x: 1046, startPoint y: 70, endPoint x: 1026, endPoint y: 71, distance: 20.6
click at [1026, 71] on div "article_code 16 values ." at bounding box center [1015, 57] width 66 height 39
drag, startPoint x: 1044, startPoint y: 67, endPoint x: 974, endPoint y: 67, distance: 70.2
click at [974, 67] on div "created_at 190 values . canceled_at 131 values . shares_type 3 values id 435 va…" at bounding box center [327, 57] width 1573 height 39
drag, startPoint x: 1049, startPoint y: 64, endPoint x: 1040, endPoint y: 65, distance: 9.3
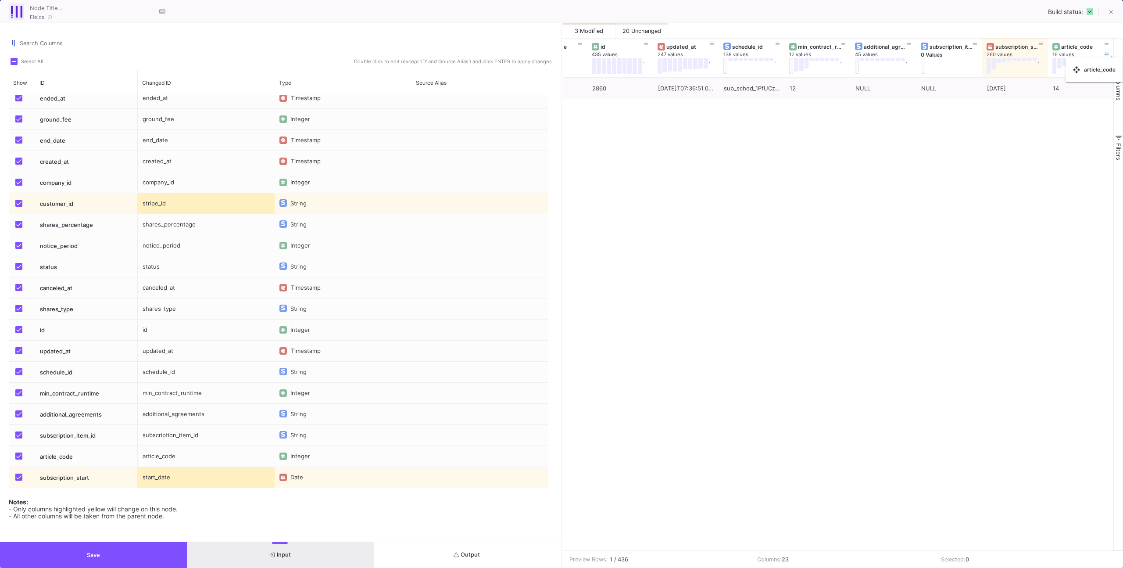
drag, startPoint x: 1047, startPoint y: 64, endPoint x: 1058, endPoint y: 63, distance: 11.0
drag, startPoint x: 1045, startPoint y: 64, endPoint x: 1089, endPoint y: 63, distance: 43.4
click at [1055, 63] on div "subscription_start 260 values ." at bounding box center [1018, 57] width 73 height 39
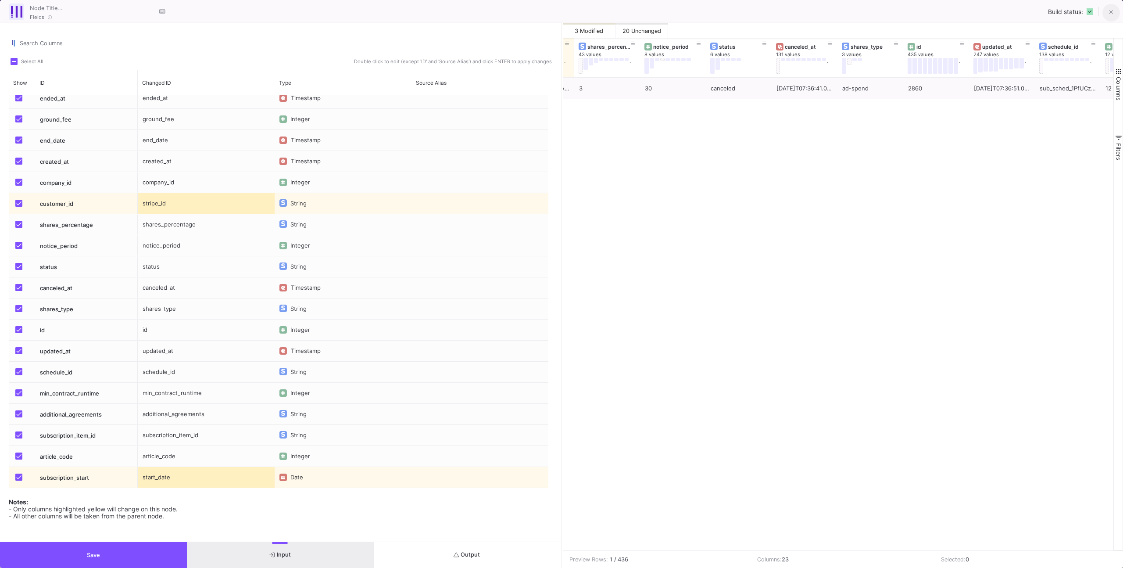
click at [1106, 12] on button at bounding box center [1111, 13] width 18 height 18
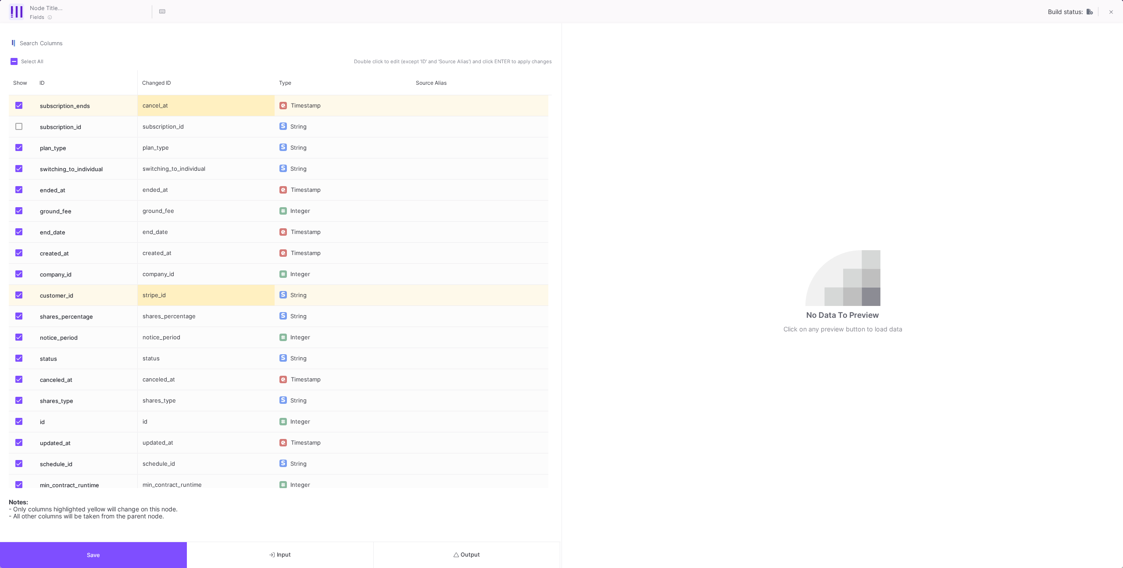
click at [489, 554] on button "Output" at bounding box center [467, 555] width 187 height 26
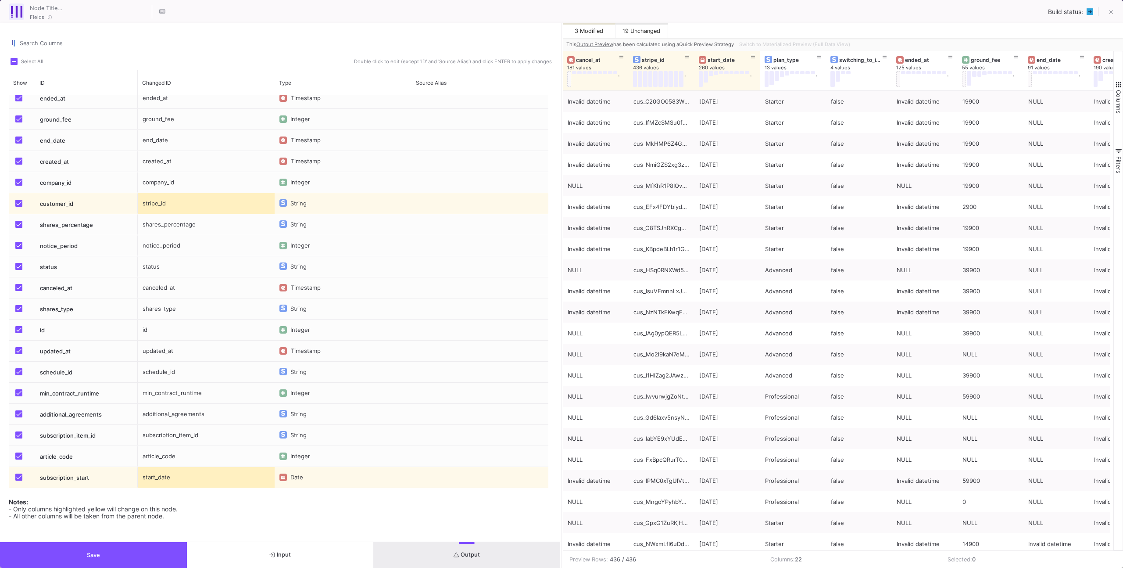
scroll to position [0, 0]
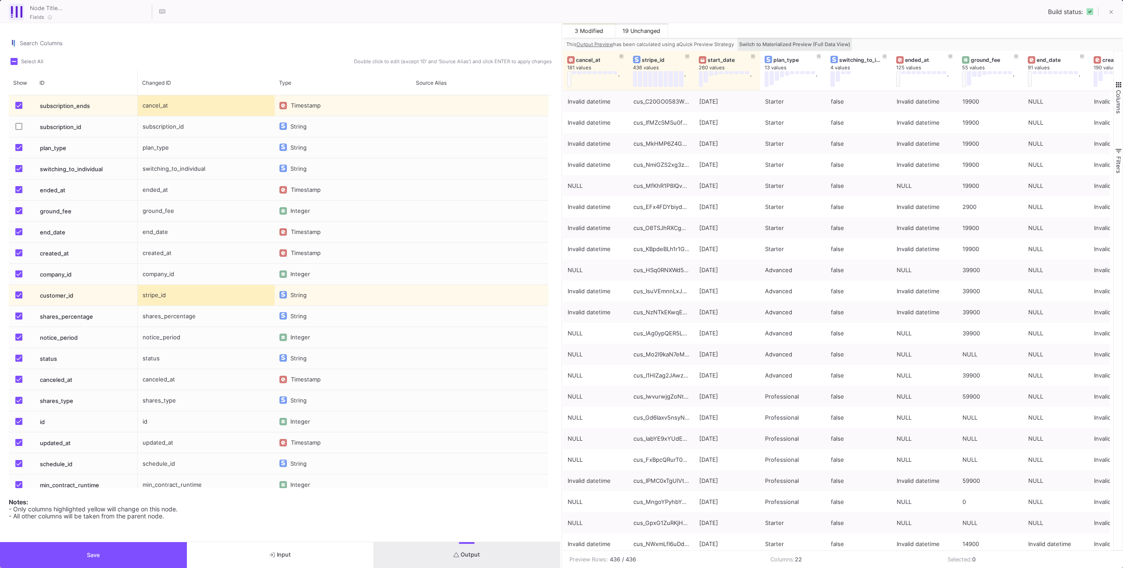
click at [847, 39] on button "Switch to Materialized Preview (Full Data View)" at bounding box center [794, 44] width 114 height 13
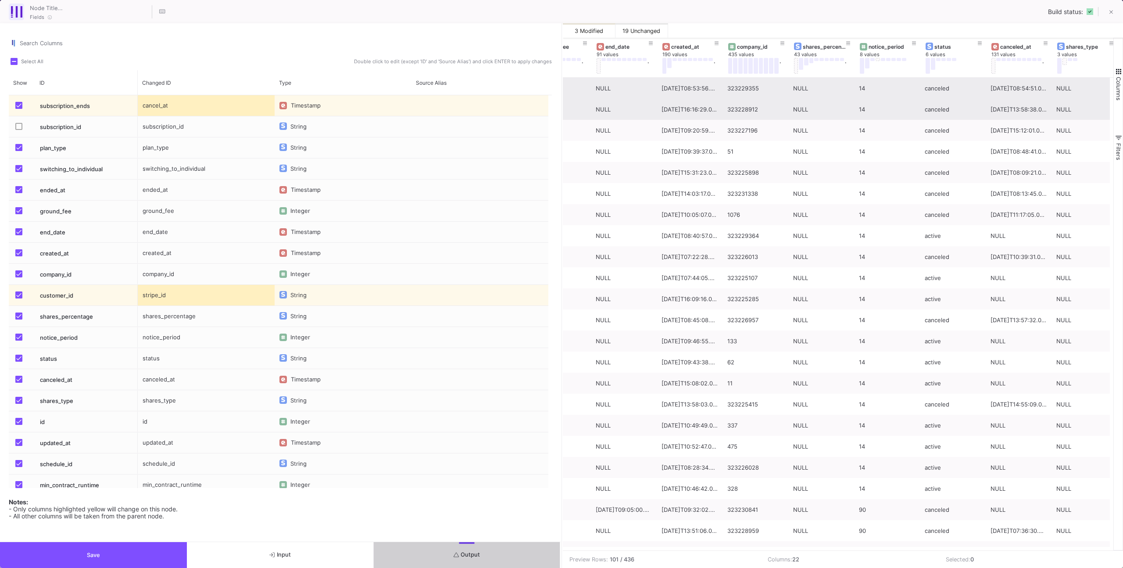
scroll to position [0, 431]
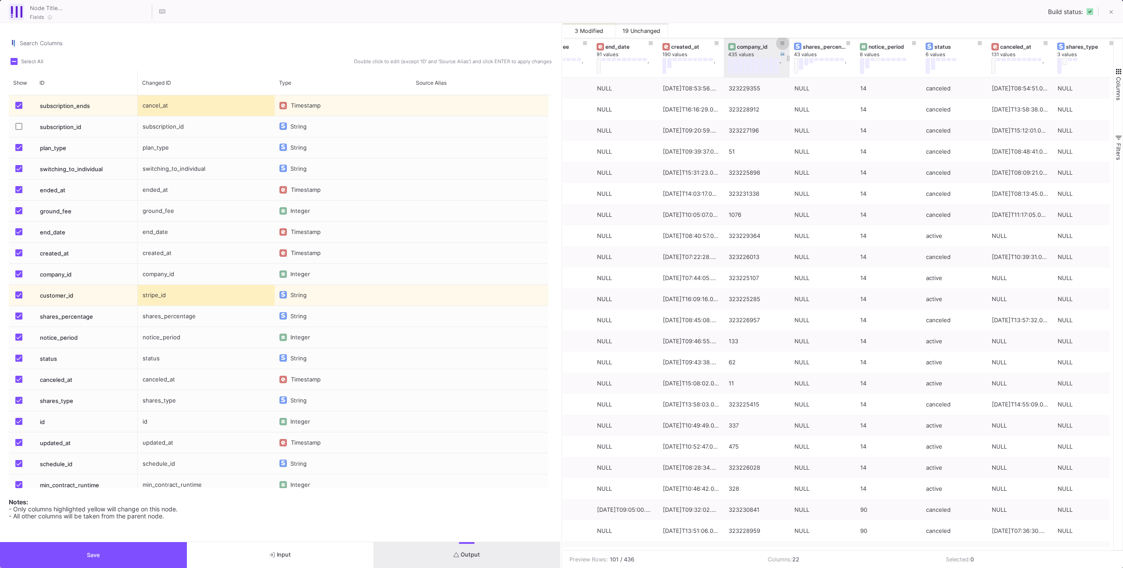
click at [786, 43] on button at bounding box center [782, 43] width 13 height 13
click at [791, 104] on input "Number" at bounding box center [857, 106] width 156 height 6
paste input "323229326"
type input "323229326"
click at [794, 147] on button "Apply" at bounding box center [795, 151] width 38 height 17
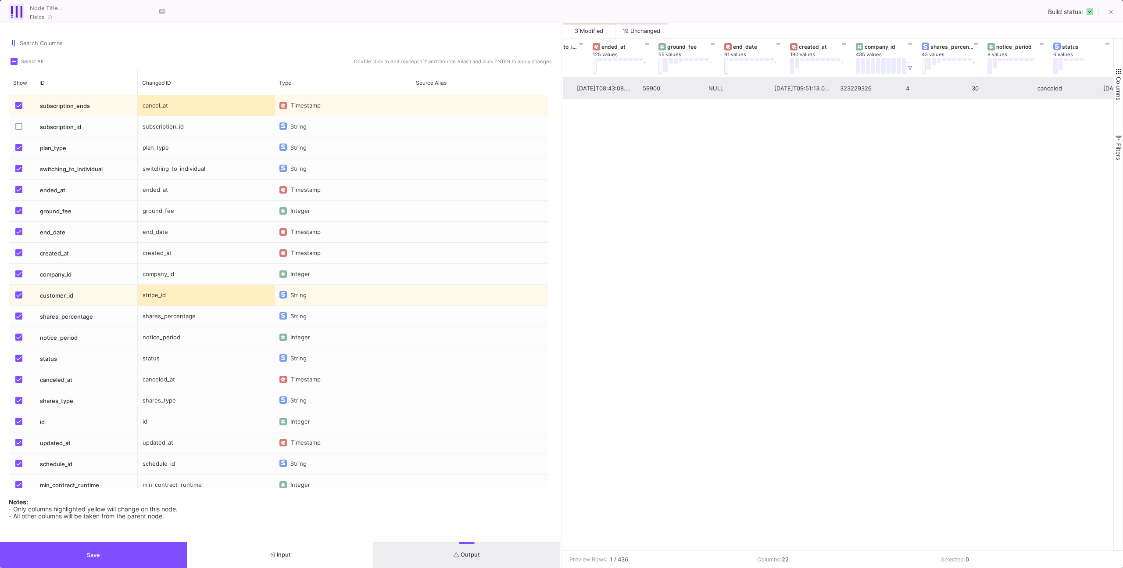
scroll to position [0, 242]
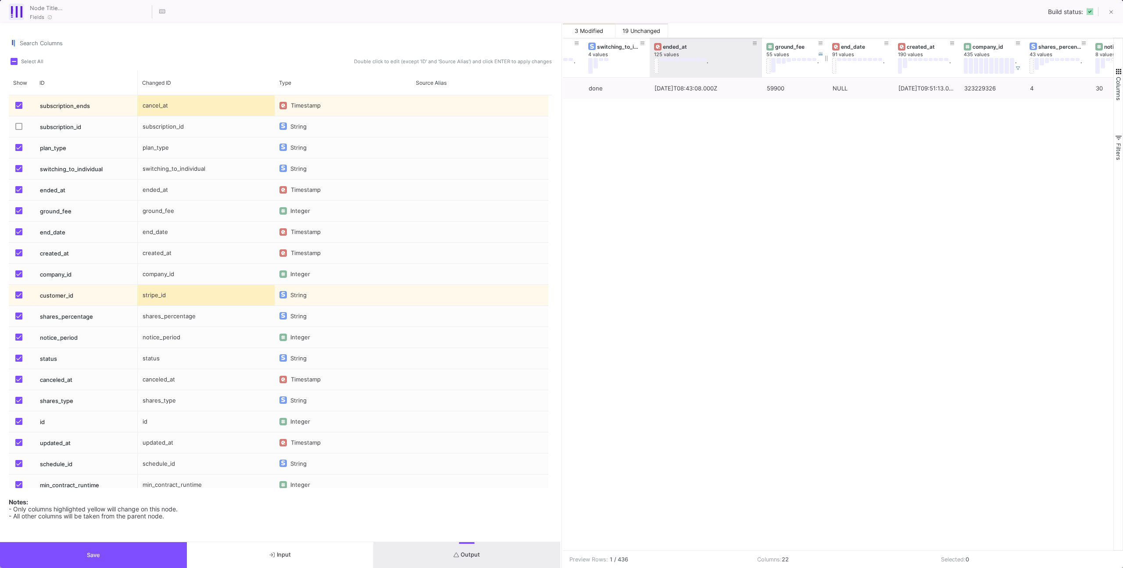
drag, startPoint x: 715, startPoint y: 67, endPoint x: 764, endPoint y: 68, distance: 49.1
click at [764, 68] on div "ended_at 125 values . ground_fee 55 values . end_date 91 values . created_at 19…" at bounding box center [1068, 57] width 1494 height 39
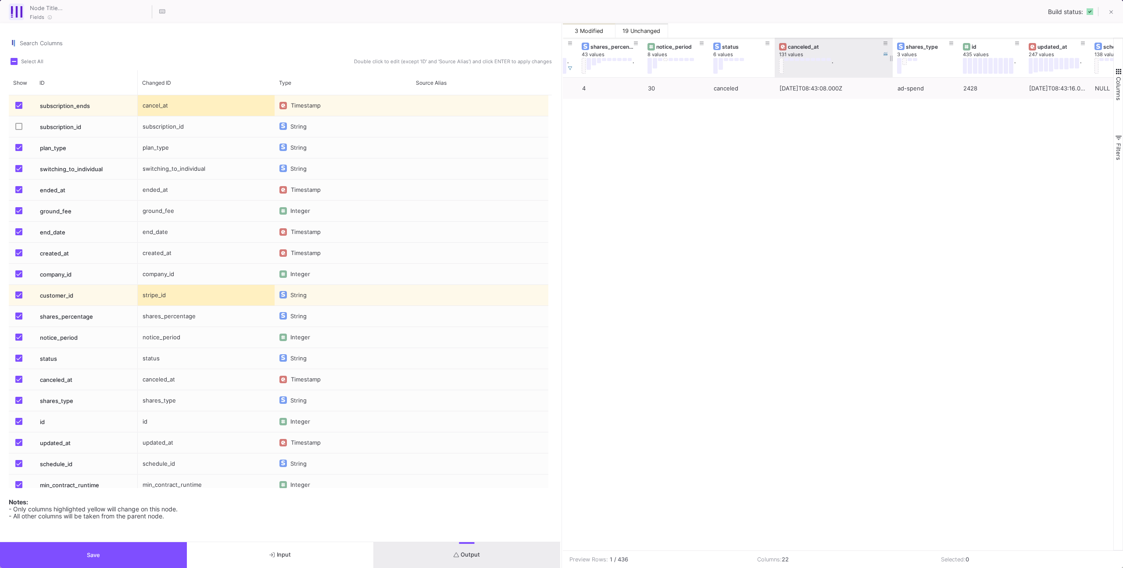
drag, startPoint x: 839, startPoint y: 74, endPoint x: 903, endPoint y: 70, distance: 64.2
click at [894, 70] on div at bounding box center [893, 57] width 4 height 39
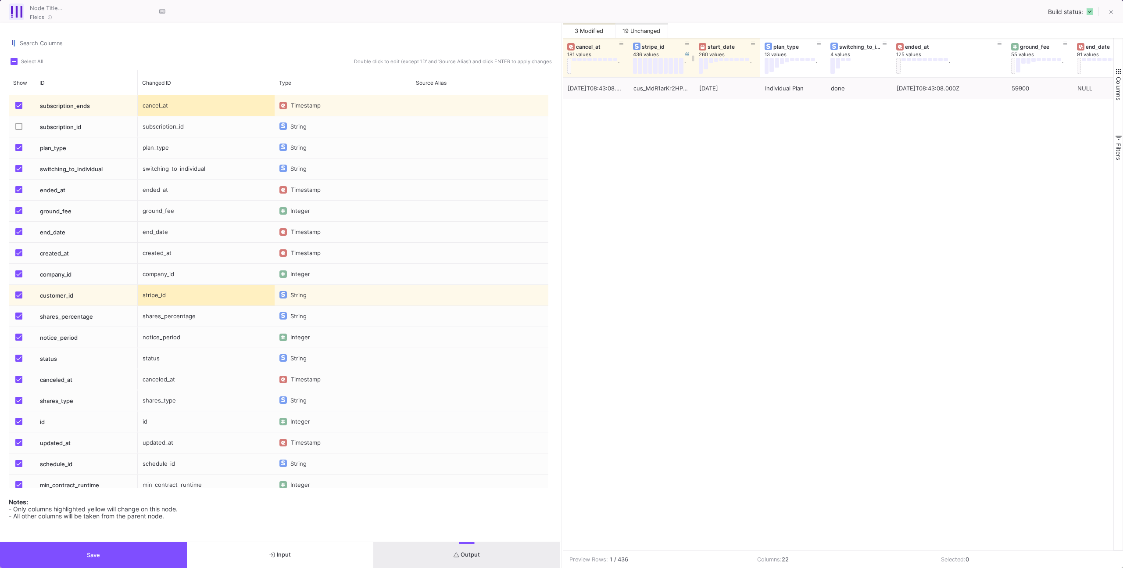
click at [629, 68] on div "stripe_id 436 values ." at bounding box center [662, 57] width 66 height 39
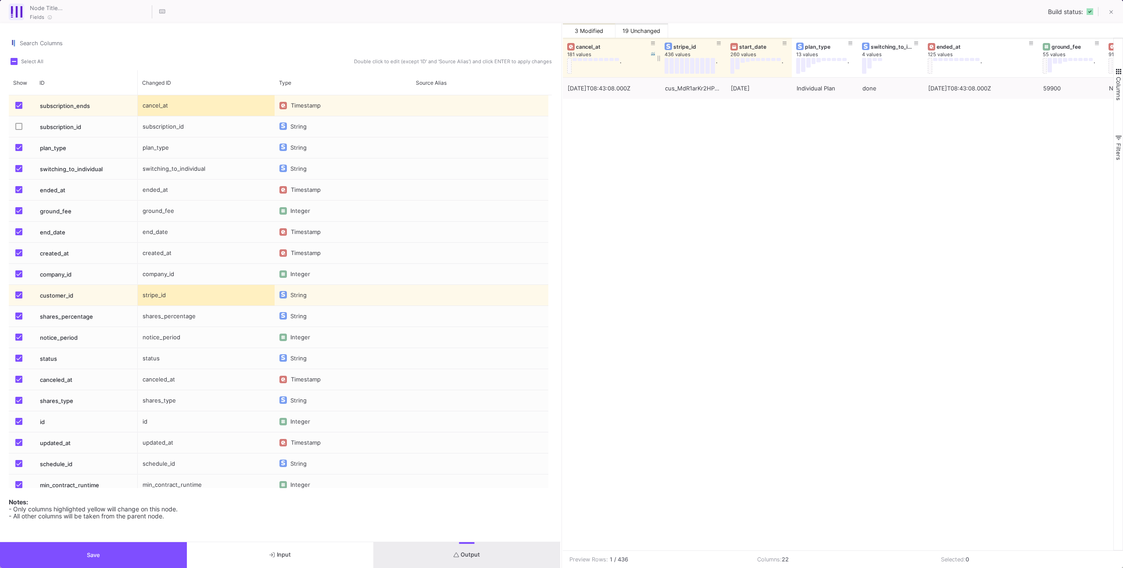
drag, startPoint x: 628, startPoint y: 68, endPoint x: 662, endPoint y: 66, distance: 34.3
click at [662, 66] on div at bounding box center [660, 57] width 4 height 39
click at [1112, 9] on icon at bounding box center [1111, 12] width 4 height 6
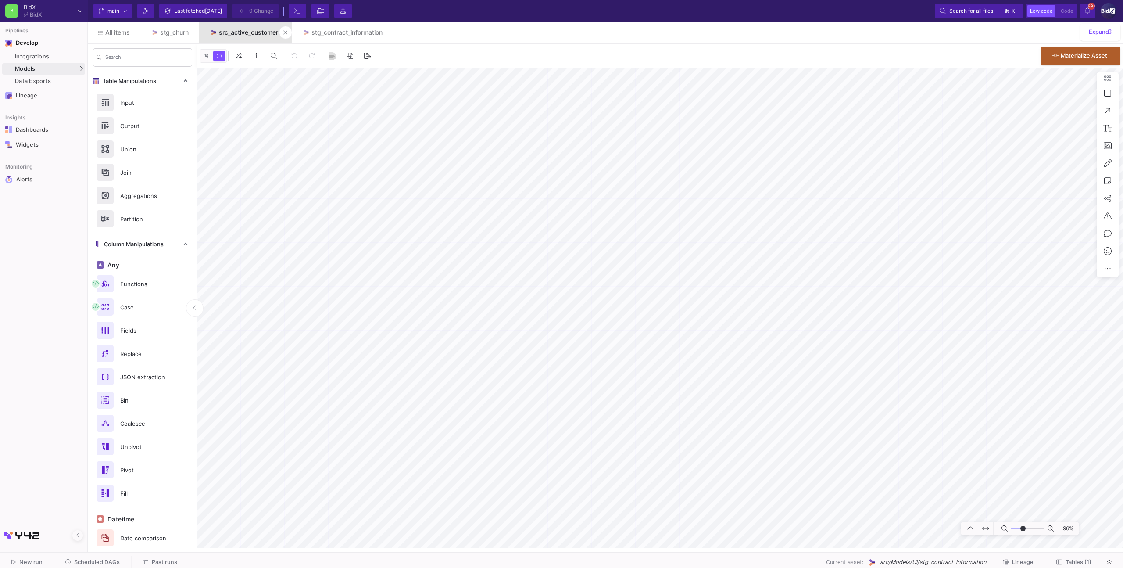
click at [256, 35] on div "src_active_customers" at bounding box center [250, 32] width 63 height 7
type input "-9"
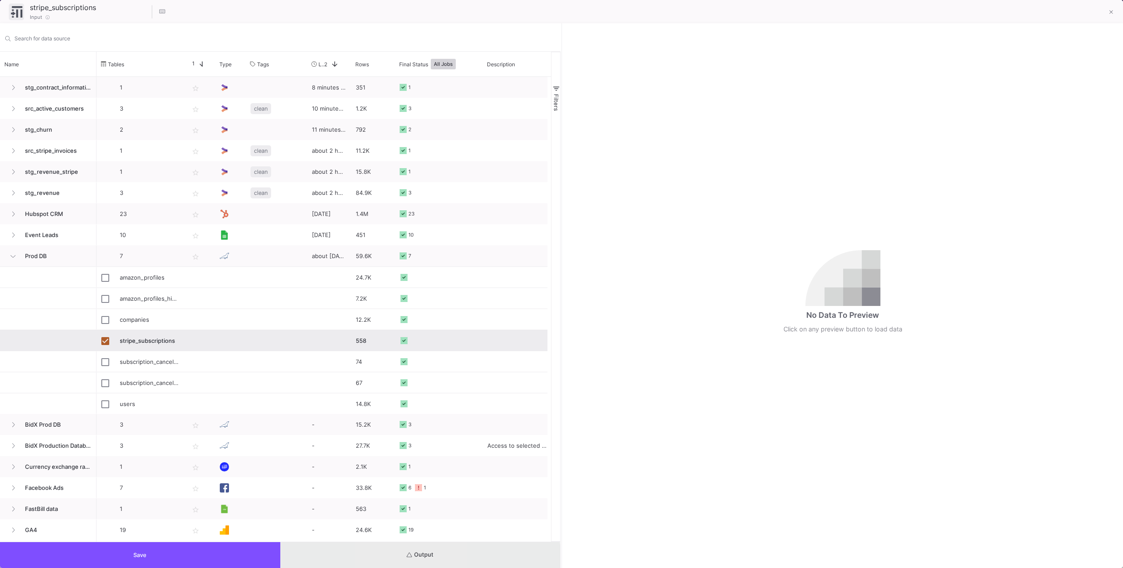
click at [402, 561] on button "Output" at bounding box center [420, 555] width 280 height 26
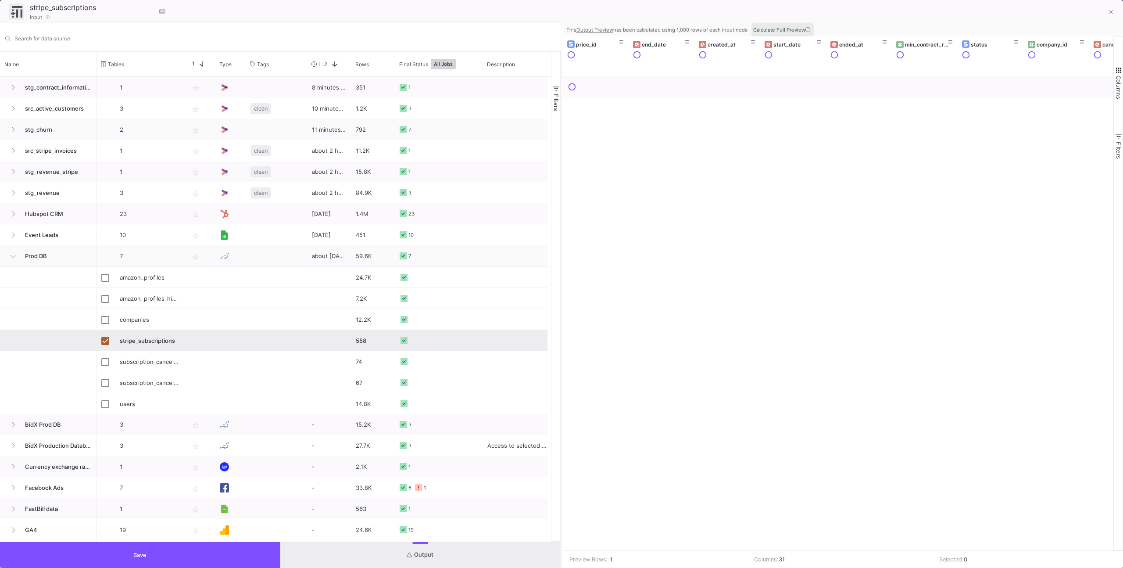
click at [796, 26] on button "Calculate Full Preview" at bounding box center [782, 29] width 62 height 13
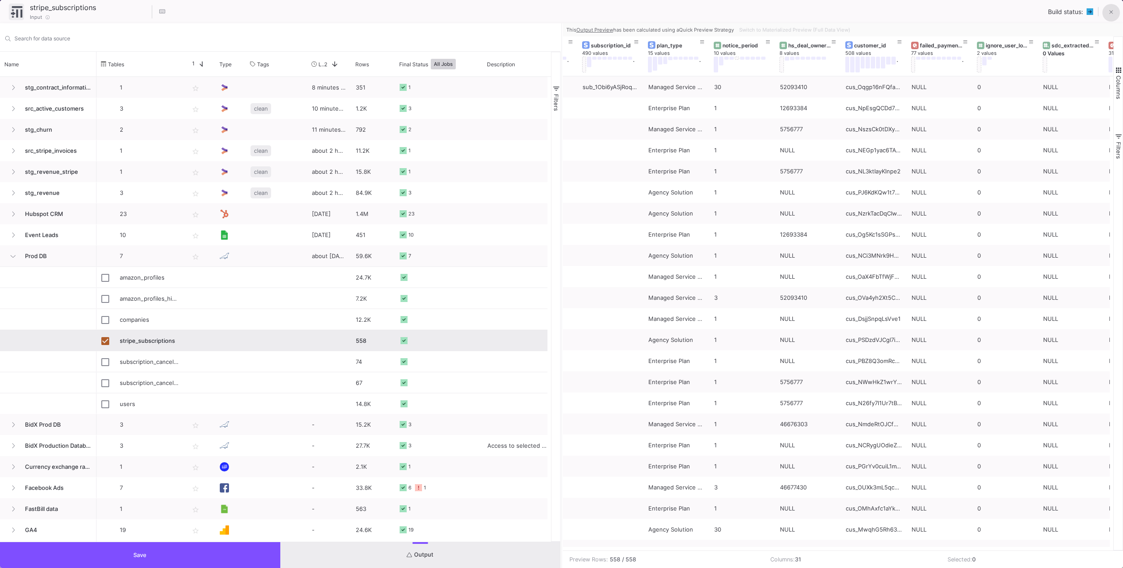
click at [1103, 15] on button at bounding box center [1111, 13] width 18 height 18
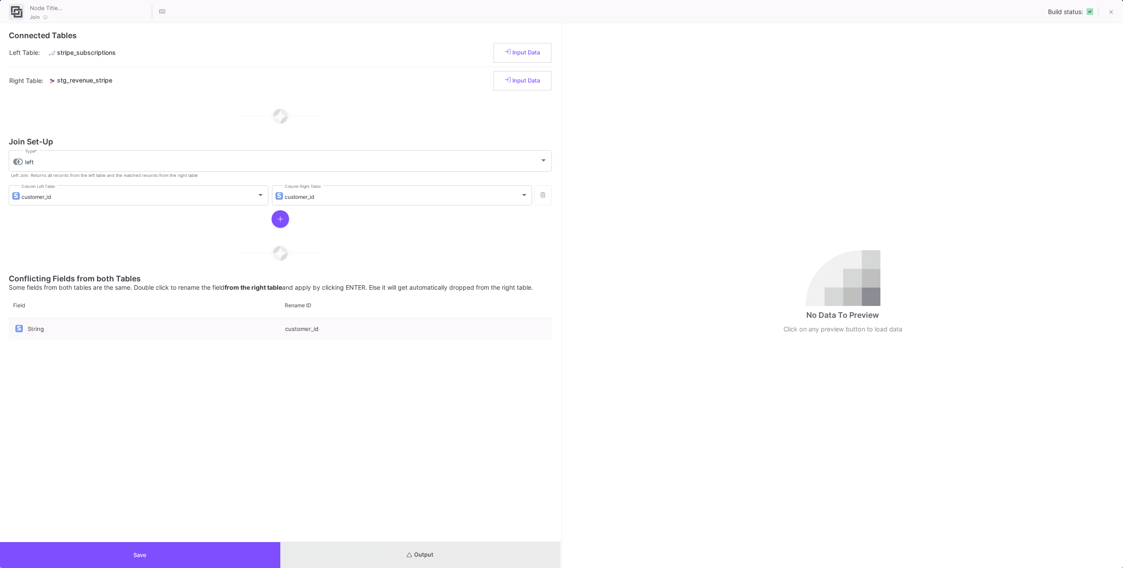
click at [454, 556] on button "Output" at bounding box center [420, 555] width 280 height 26
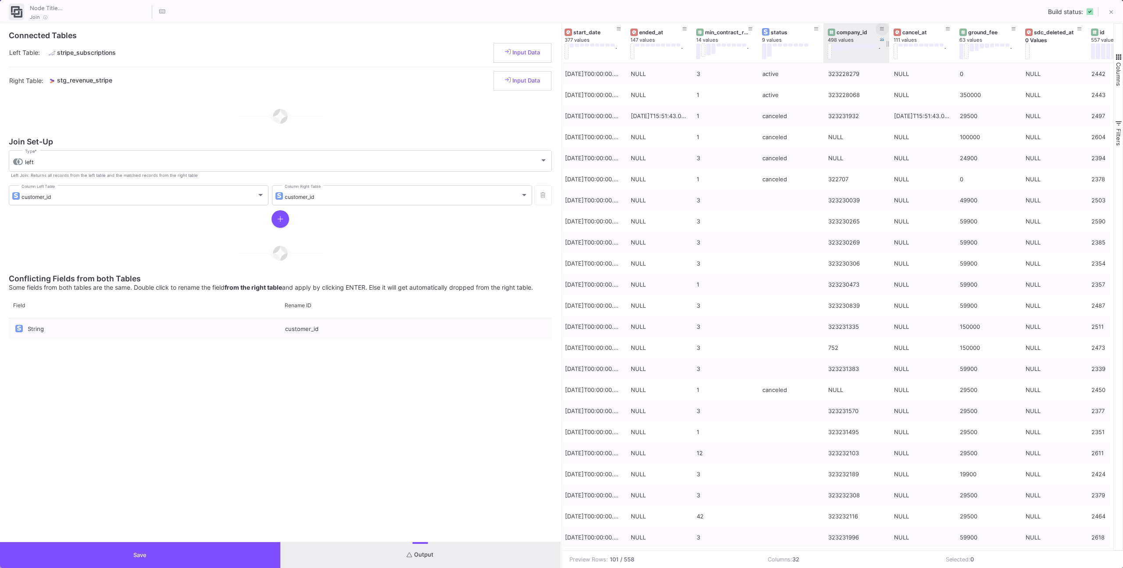
click at [878, 31] on button at bounding box center [882, 28] width 13 height 13
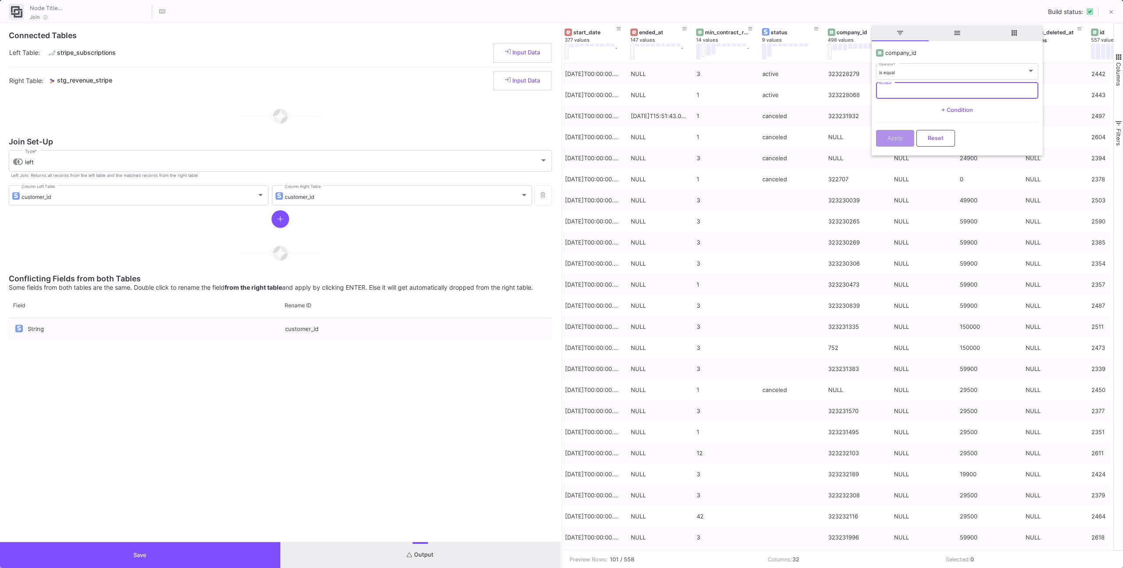
click at [883, 89] on input "Number" at bounding box center [957, 92] width 156 height 6
paste input "323229326"
type input "323229326"
click at [892, 136] on span "Apply" at bounding box center [894, 137] width 15 height 7
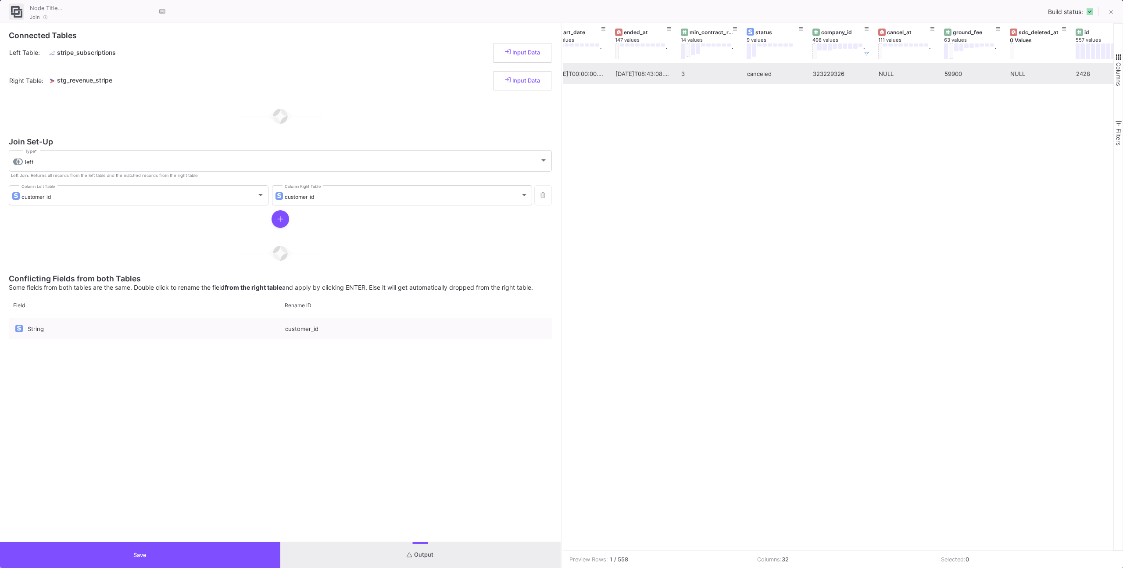
click at [910, 73] on div "NULL" at bounding box center [907, 74] width 56 height 21
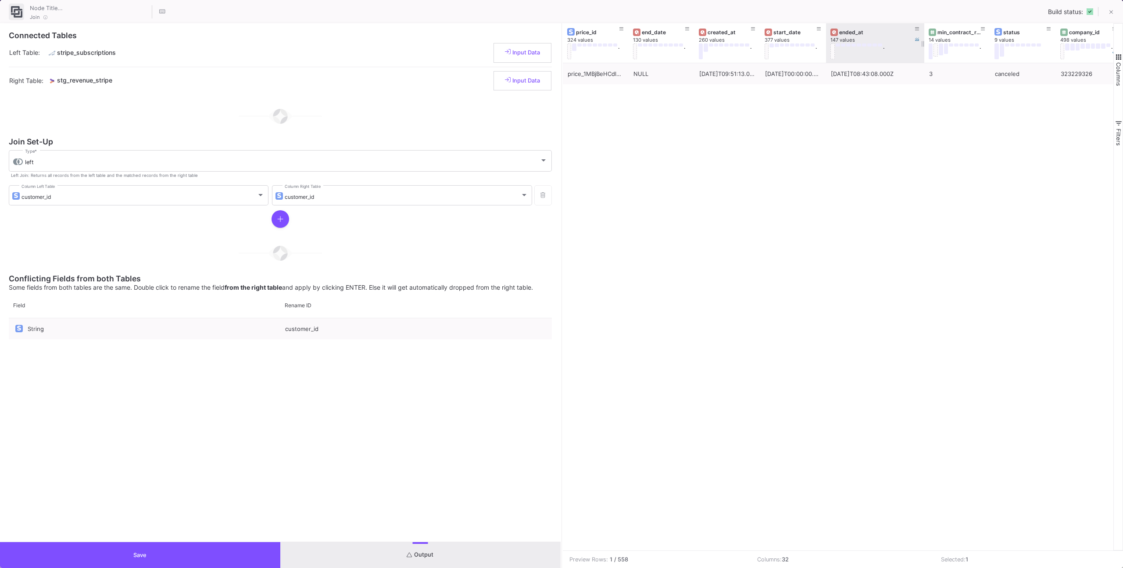
drag, startPoint x: 891, startPoint y: 32, endPoint x: 933, endPoint y: 27, distance: 42.1
click at [926, 27] on div at bounding box center [924, 42] width 4 height 39
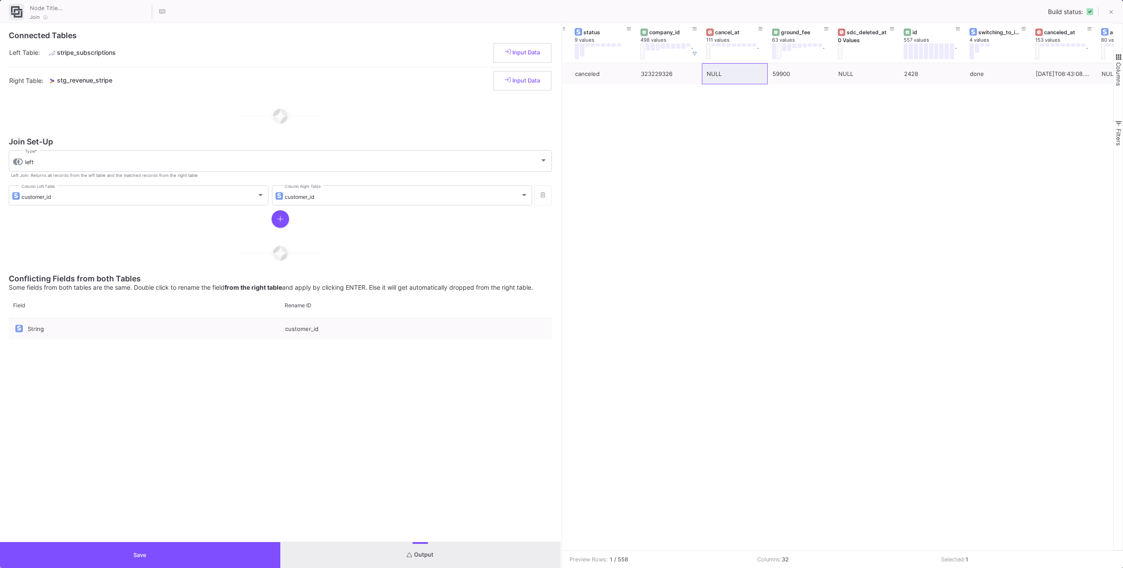
scroll to position [0, 471]
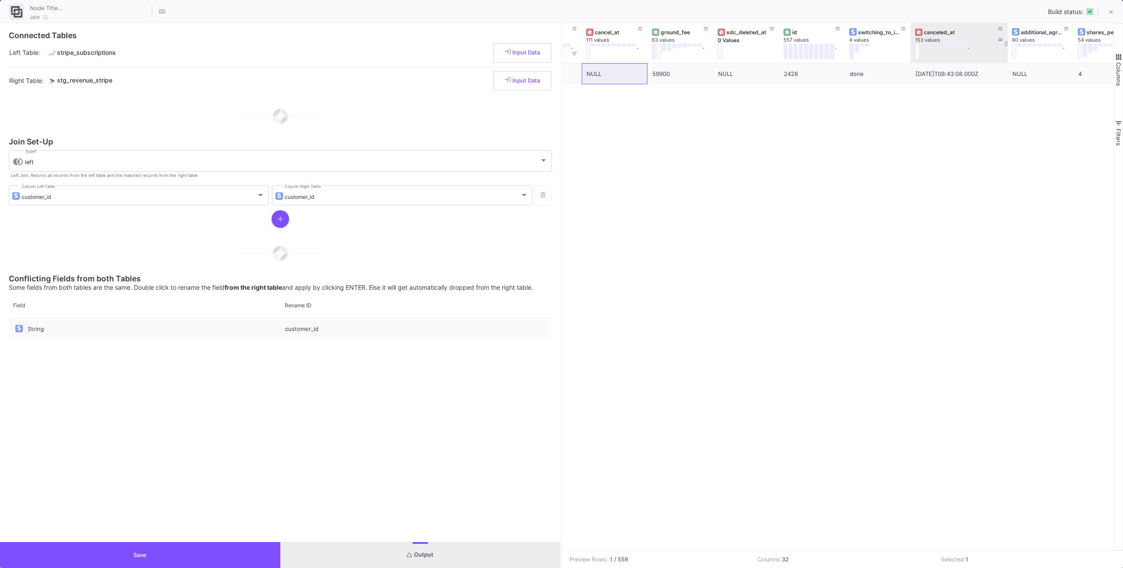
drag, startPoint x: 976, startPoint y: 49, endPoint x: 1007, endPoint y: 45, distance: 31.5
click at [1007, 45] on div at bounding box center [1008, 42] width 4 height 39
drag, startPoint x: 918, startPoint y: 35, endPoint x: 944, endPoint y: 32, distance: 26.9
click at [934, 32] on div at bounding box center [933, 42] width 4 height 39
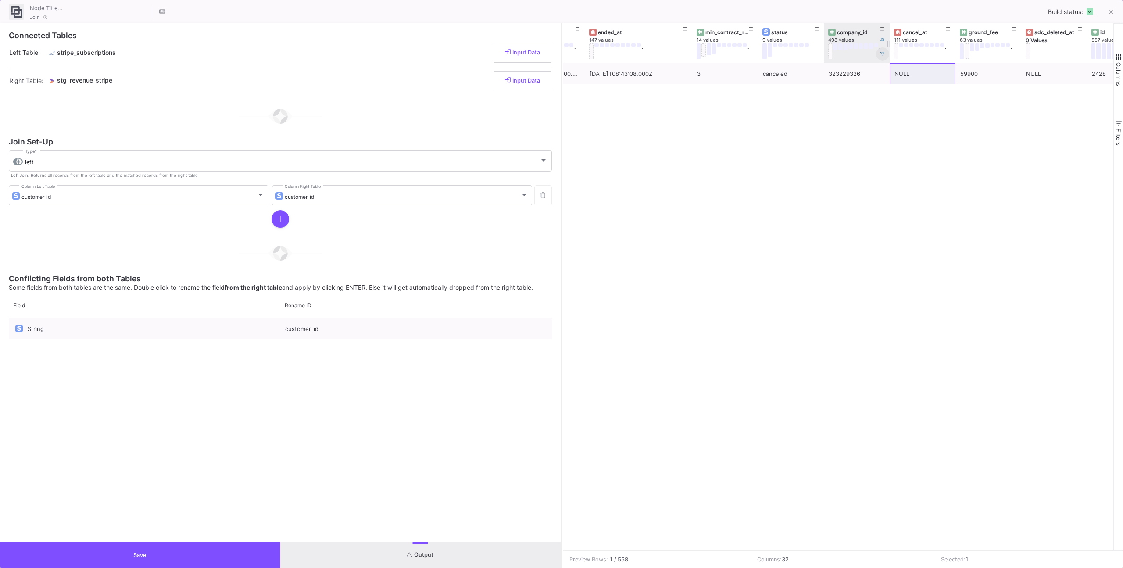
click at [883, 56] on fa-icon at bounding box center [882, 54] width 4 height 5
click at [919, 46] on button at bounding box center [921, 44] width 4 height 3
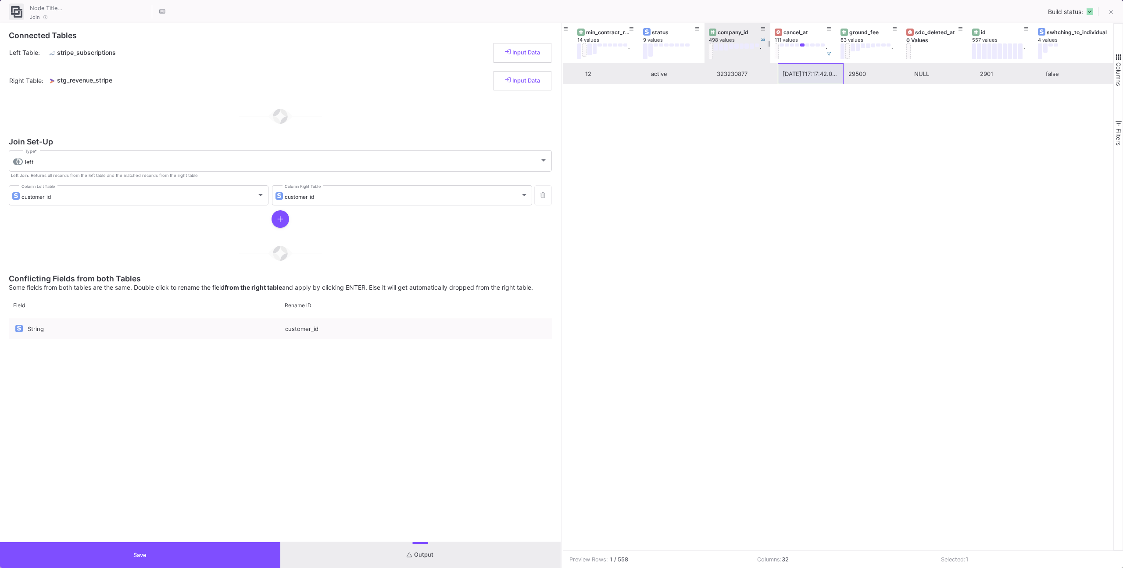
scroll to position [0, 361]
drag, startPoint x: 829, startPoint y: 55, endPoint x: 810, endPoint y: 50, distance: 19.4
click at [828, 54] on icon at bounding box center [829, 54] width 4 height 4
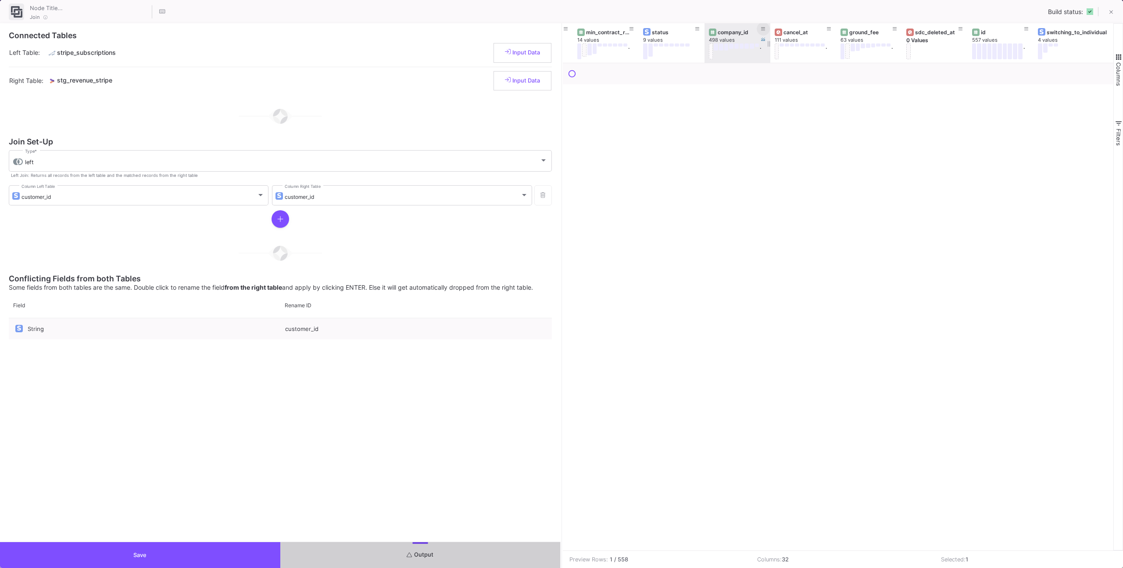
click at [761, 30] on icon at bounding box center [763, 29] width 4 height 5
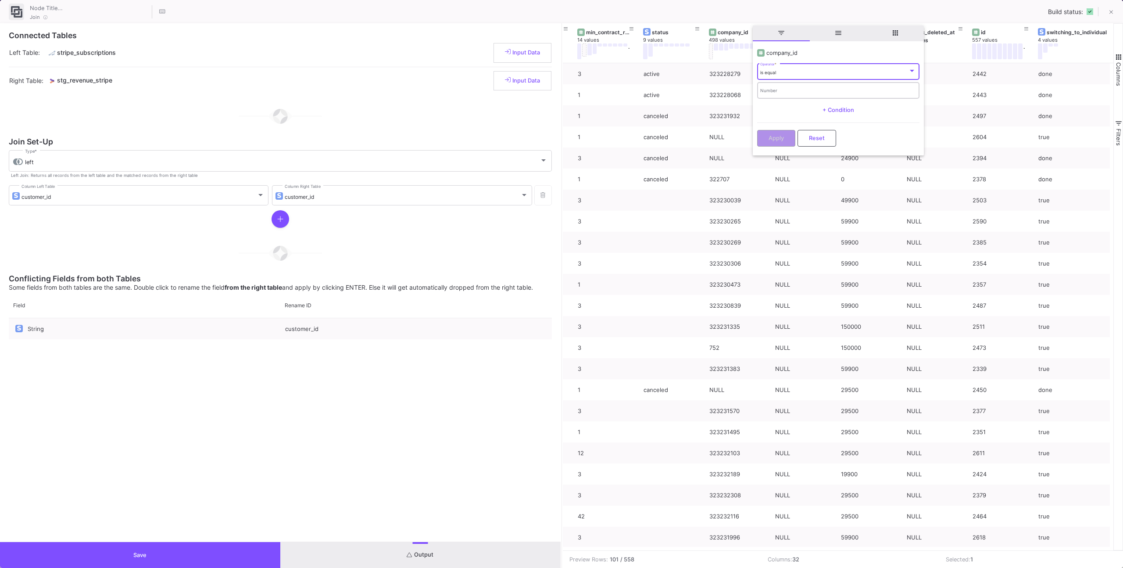
click at [761, 96] on div "Number" at bounding box center [838, 90] width 156 height 18
paste input "323233219"
type input "323233219"
click at [775, 130] on button "Apply" at bounding box center [776, 137] width 38 height 17
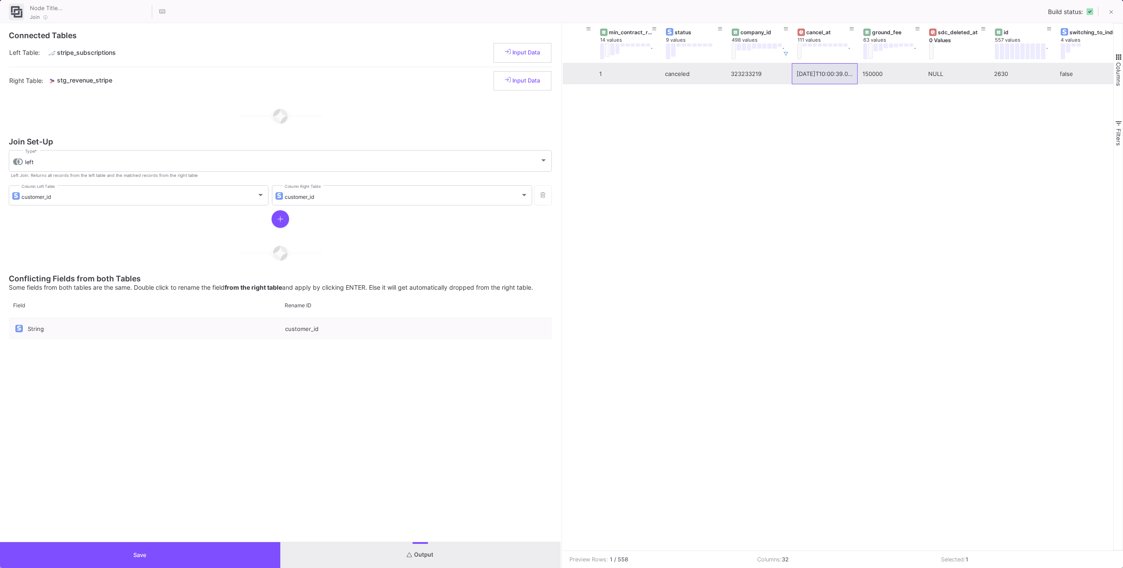
scroll to position [0, 339]
click at [827, 102] on div "2025-08-28T10:00:39.000Z 1 canceled 323233219 2025-08-28T10:00:39.000Z 150000 N…" at bounding box center [838, 306] width 551 height 487
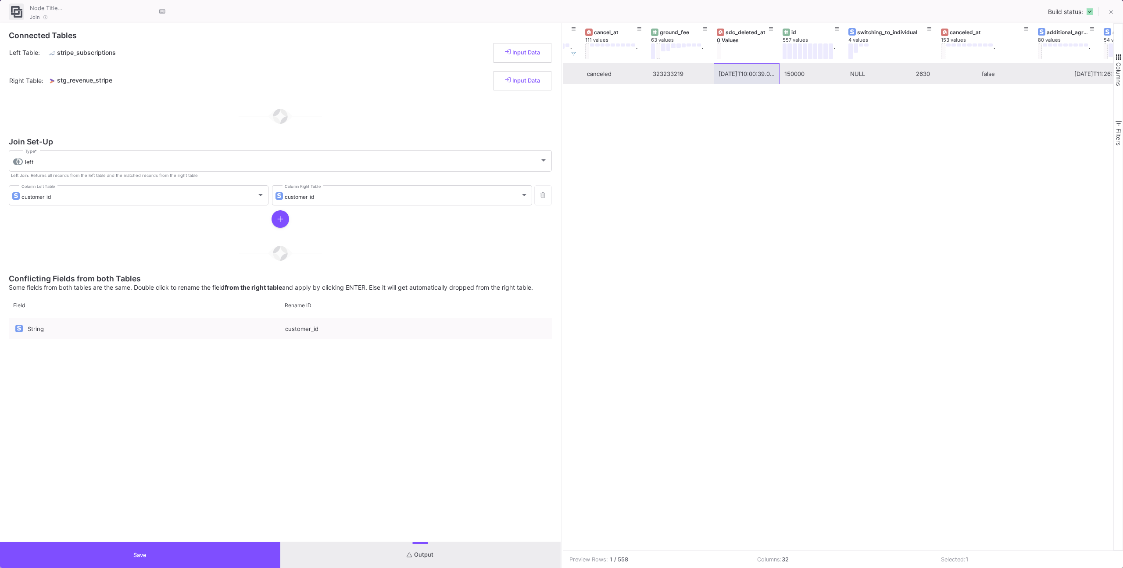
scroll to position [0, 567]
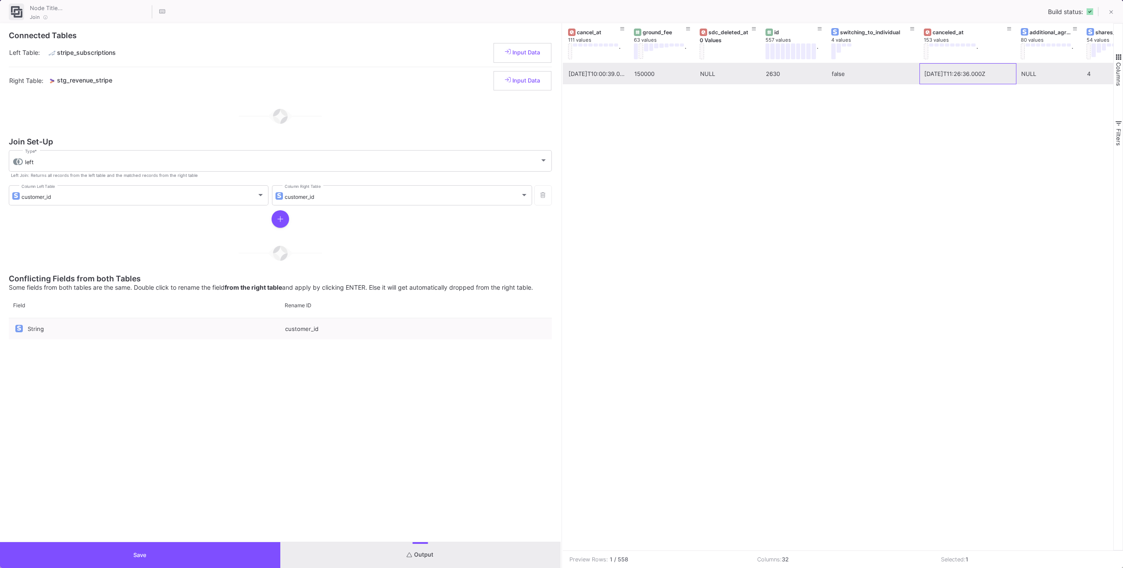
click at [960, 74] on div "2025-07-21T11:26:36.000Z" at bounding box center [967, 74] width 87 height 21
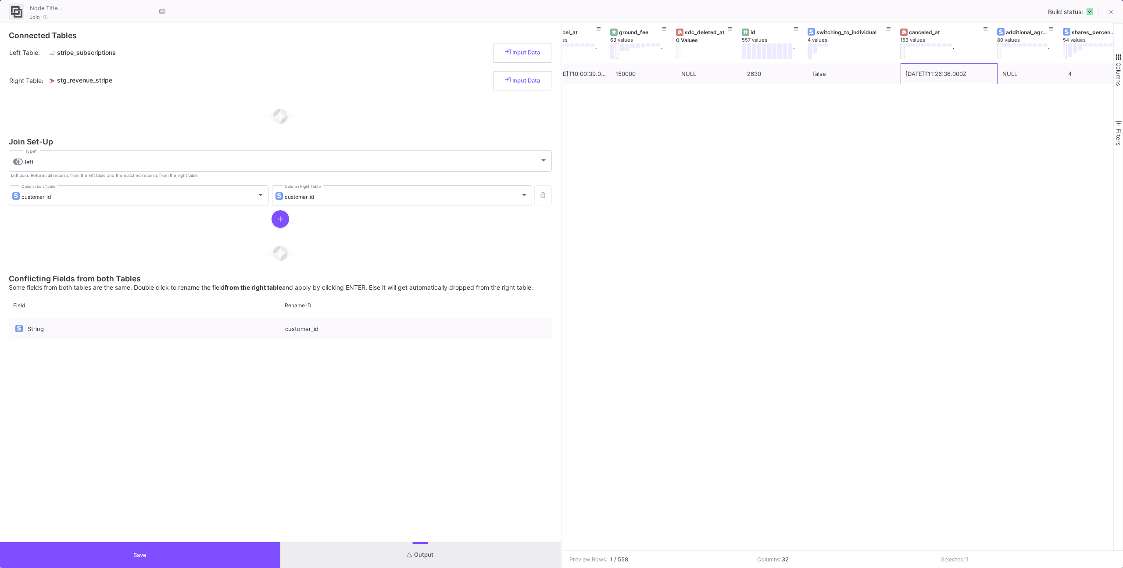
scroll to position [0, 593]
click at [923, 77] on div "2025-07-21T11:26:36.000Z" at bounding box center [942, 74] width 87 height 21
drag, startPoint x: 990, startPoint y: 55, endPoint x: 1017, endPoint y: 54, distance: 27.6
click at [1017, 54] on div at bounding box center [1016, 42] width 4 height 39
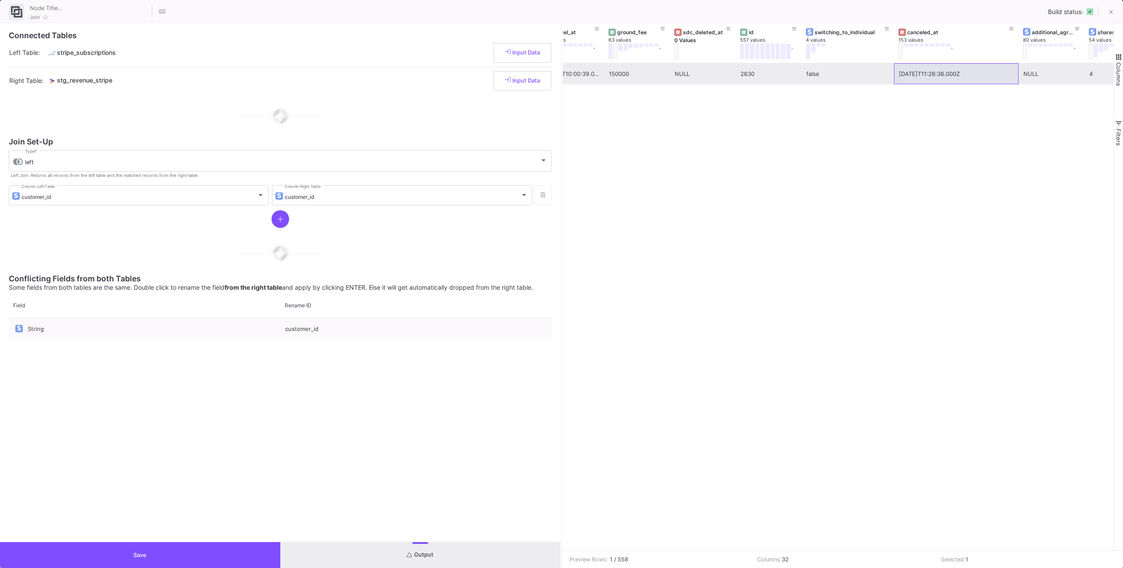
click at [965, 80] on div "2025-07-21T11:26:36.000Z" at bounding box center [956, 74] width 115 height 21
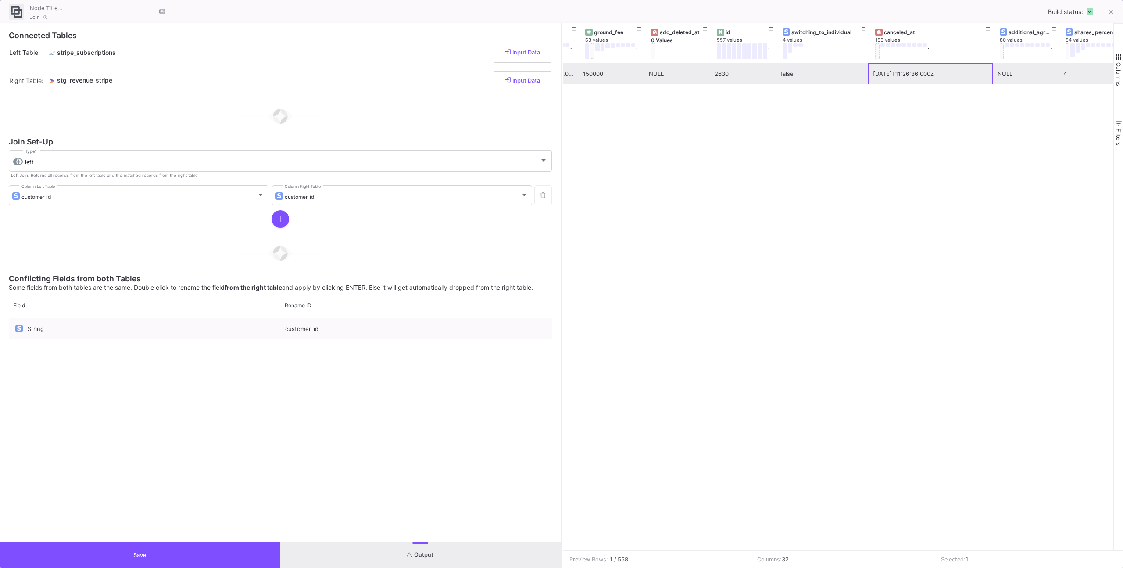
scroll to position [0, 622]
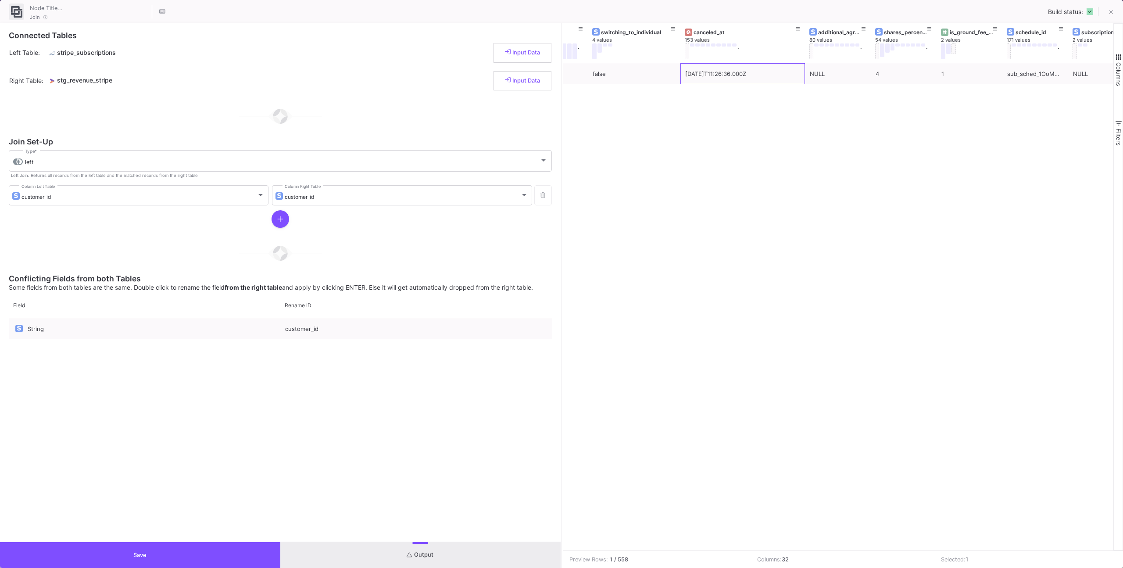
click at [236, 558] on button "Save" at bounding box center [140, 555] width 280 height 26
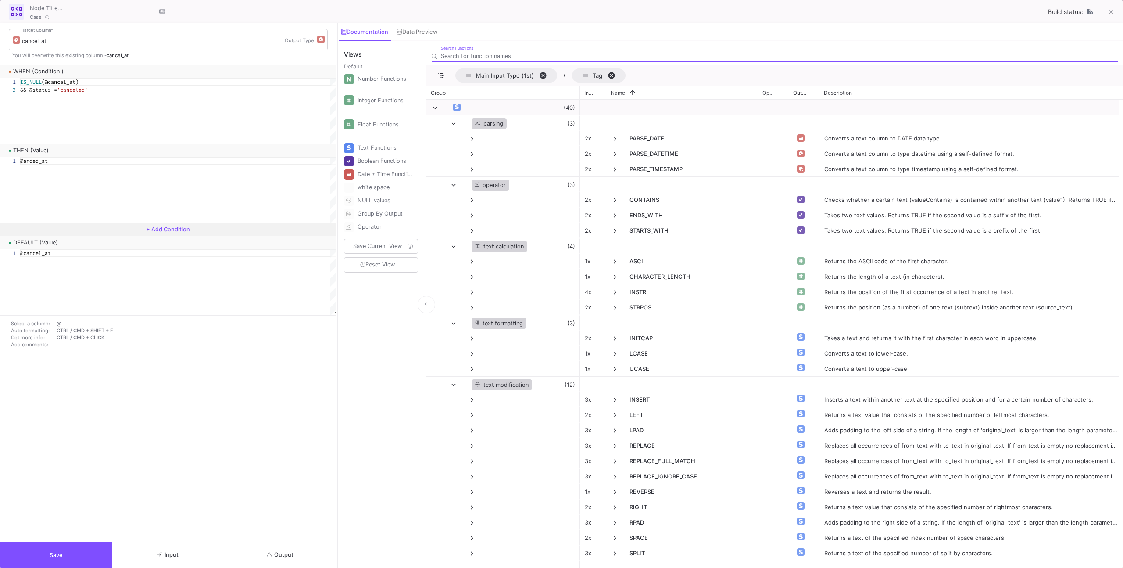
click at [321, 548] on button "Output" at bounding box center [280, 555] width 112 height 26
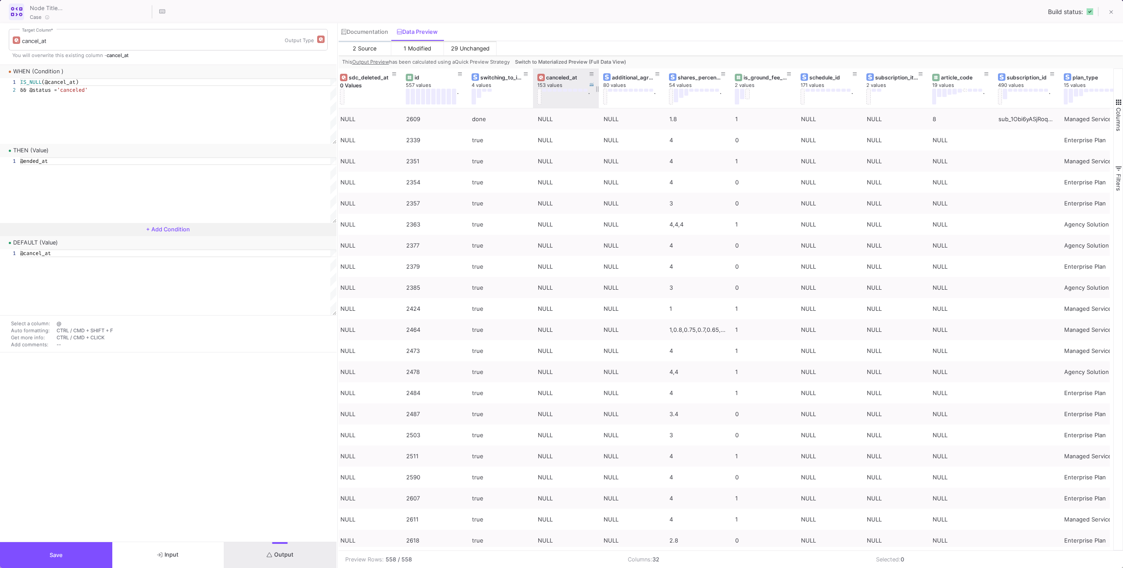
click at [585, 56] on button "Switch to Materialized Preview (Full Data View)" at bounding box center [570, 61] width 114 height 13
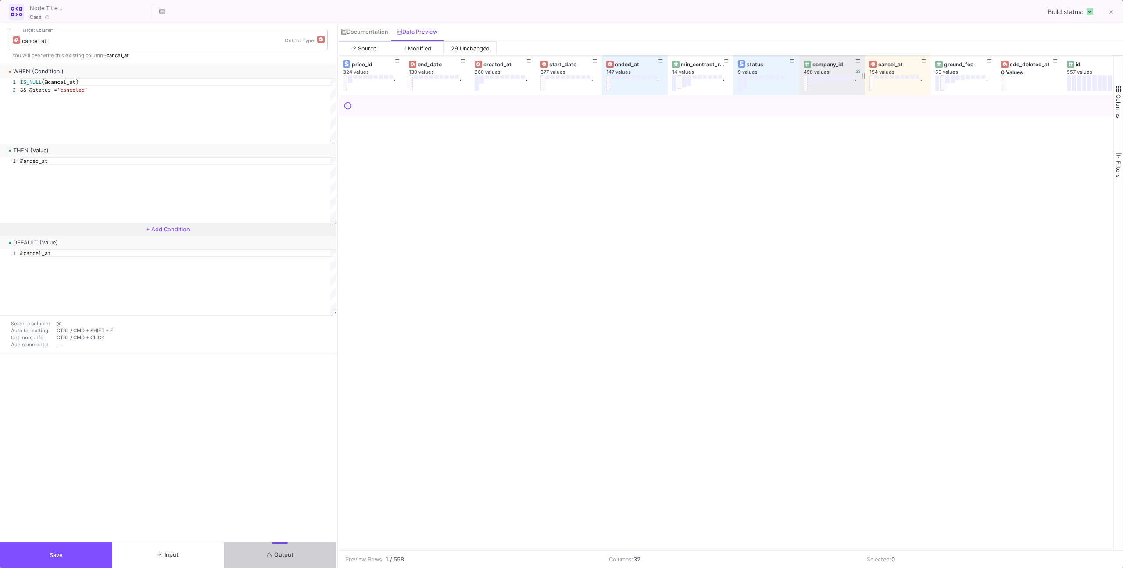
click at [864, 59] on div at bounding box center [865, 74] width 4 height 39
click at [859, 60] on icon at bounding box center [858, 61] width 4 height 5
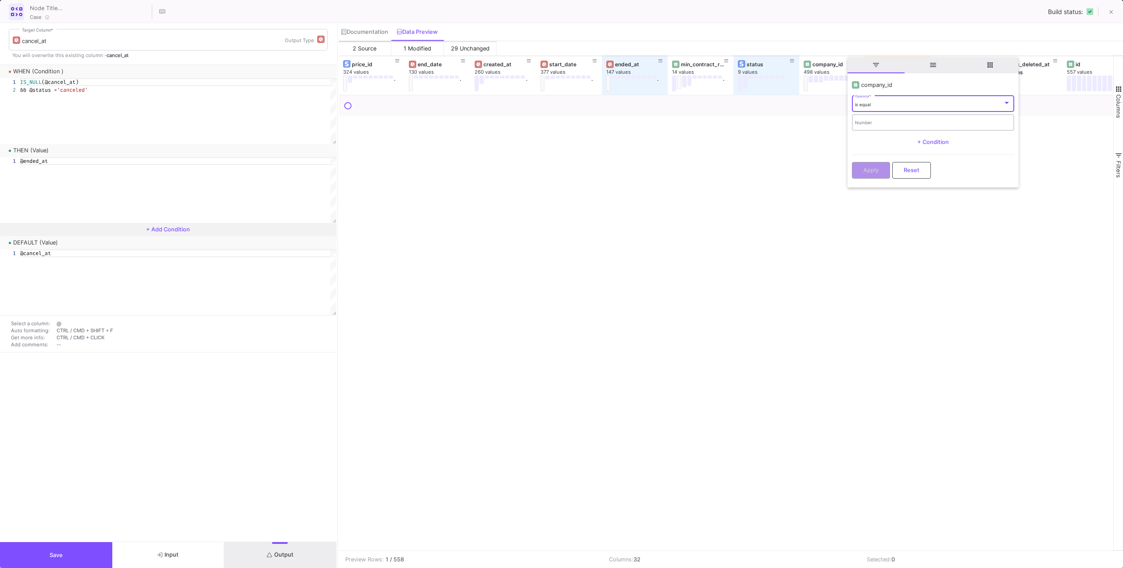
click at [855, 122] on input "Number" at bounding box center [933, 124] width 156 height 6
paste input "323233219"
type input "323233219"
click at [863, 167] on span "Apply" at bounding box center [870, 170] width 15 height 7
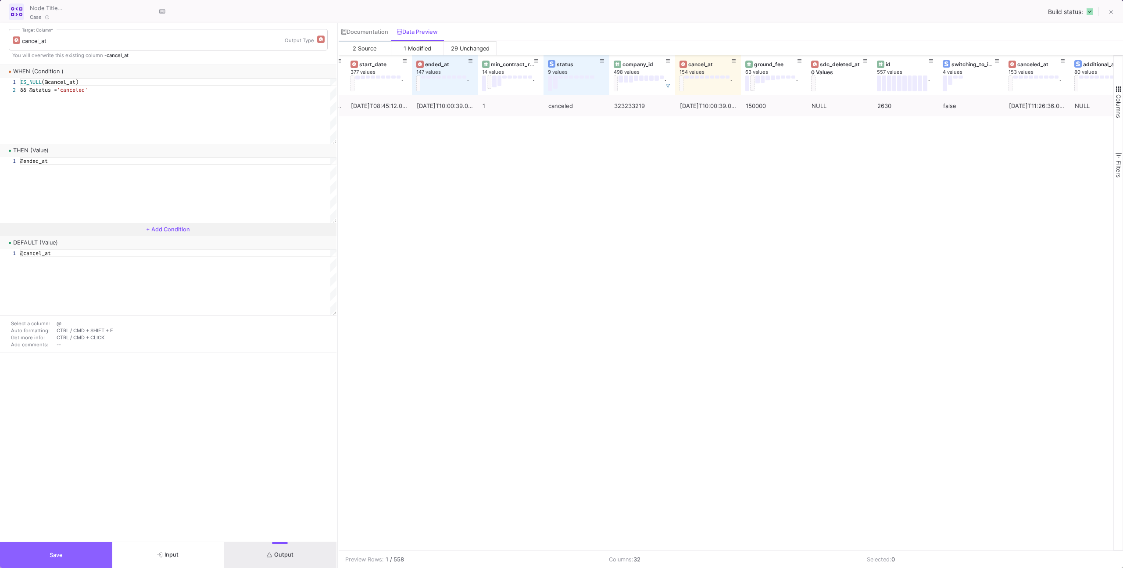
drag, startPoint x: 73, startPoint y: 553, endPoint x: 125, endPoint y: 507, distance: 69.7
click at [73, 552] on button "Save" at bounding box center [56, 555] width 112 height 26
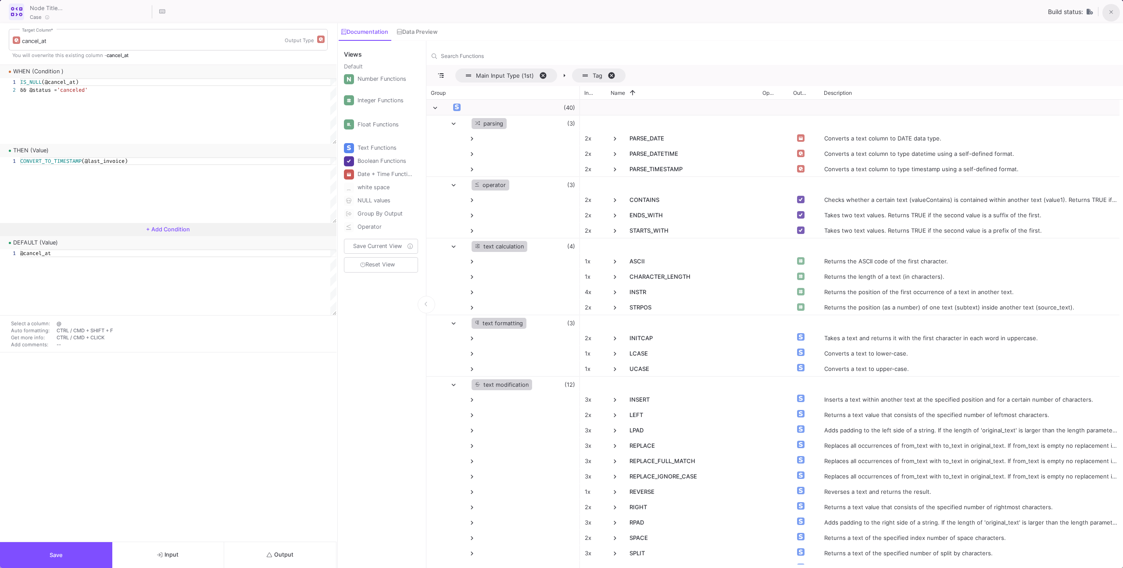
drag, startPoint x: 1109, startPoint y: 9, endPoint x: 1096, endPoint y: 12, distance: 13.4
click at [1109, 9] on icon at bounding box center [1111, 12] width 4 height 6
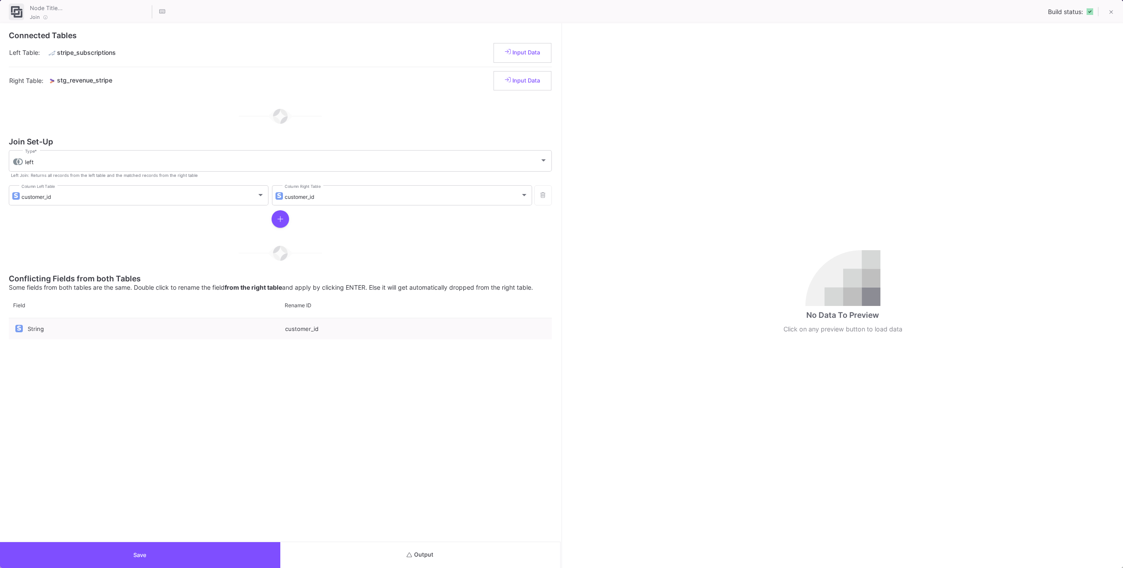
click at [470, 563] on button "Output" at bounding box center [420, 555] width 280 height 26
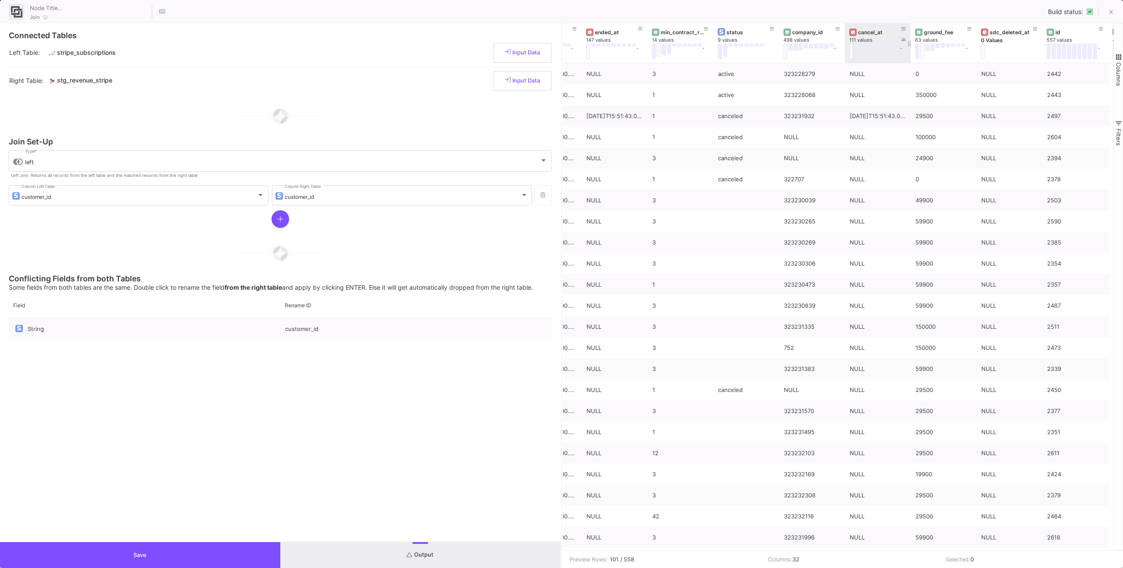
click at [849, 28] on div "cancel_at" at bounding box center [877, 32] width 57 height 10
click at [839, 27] on icon at bounding box center [838, 29] width 4 height 4
click at [842, 89] on input "Number" at bounding box center [913, 92] width 156 height 6
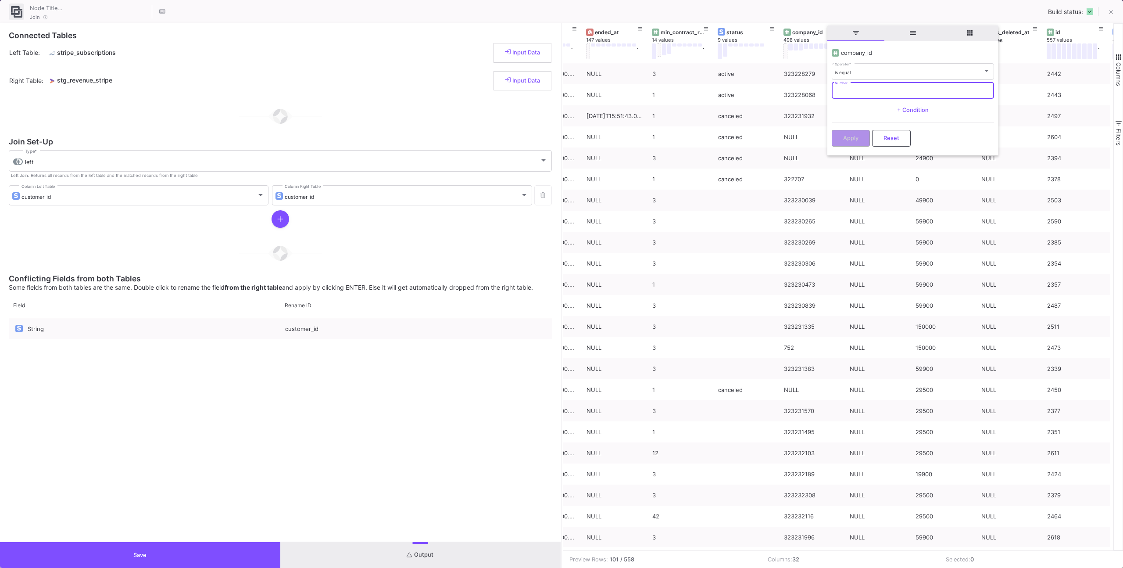
paste input "323234548"
type input "323234548"
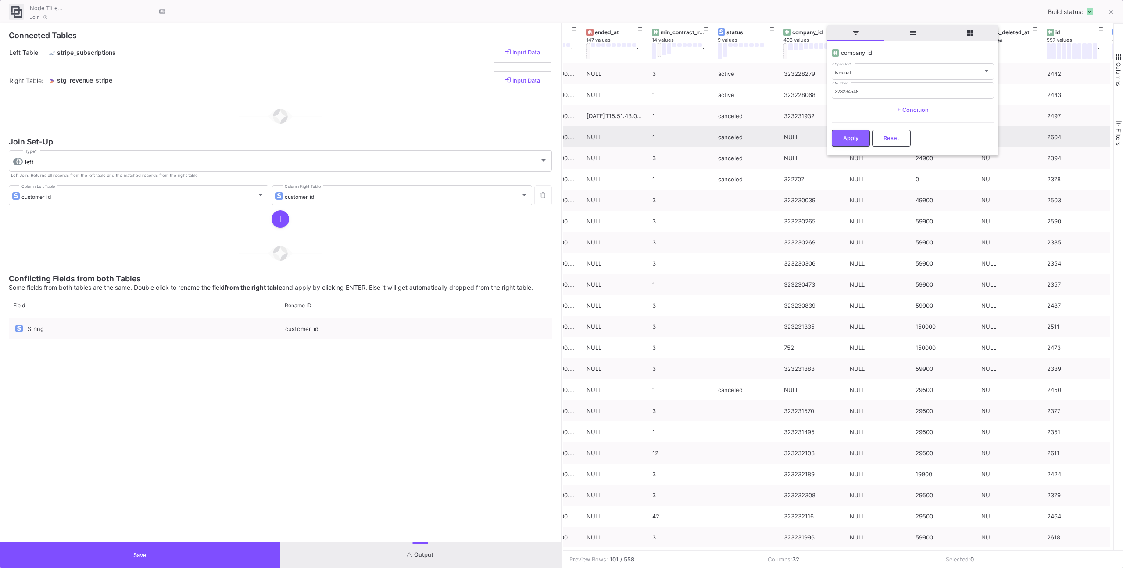
click at [844, 134] on button "Apply" at bounding box center [851, 138] width 38 height 17
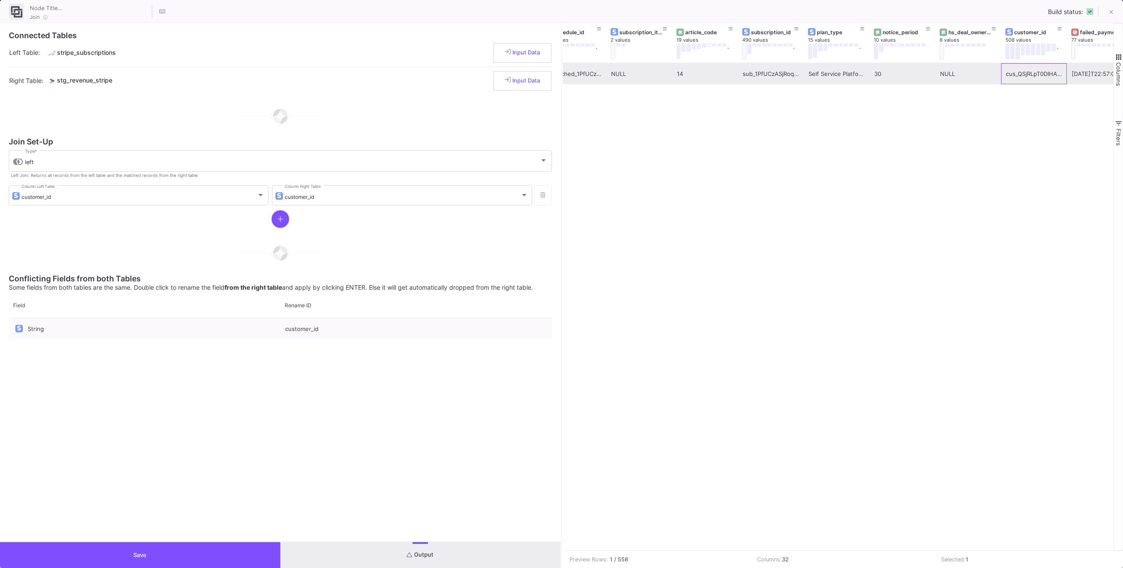
click at [1006, 72] on div "cus_QSjRLpT0DIHAHq" at bounding box center [1034, 74] width 56 height 21
